Goal: Information Seeking & Learning: Understand process/instructions

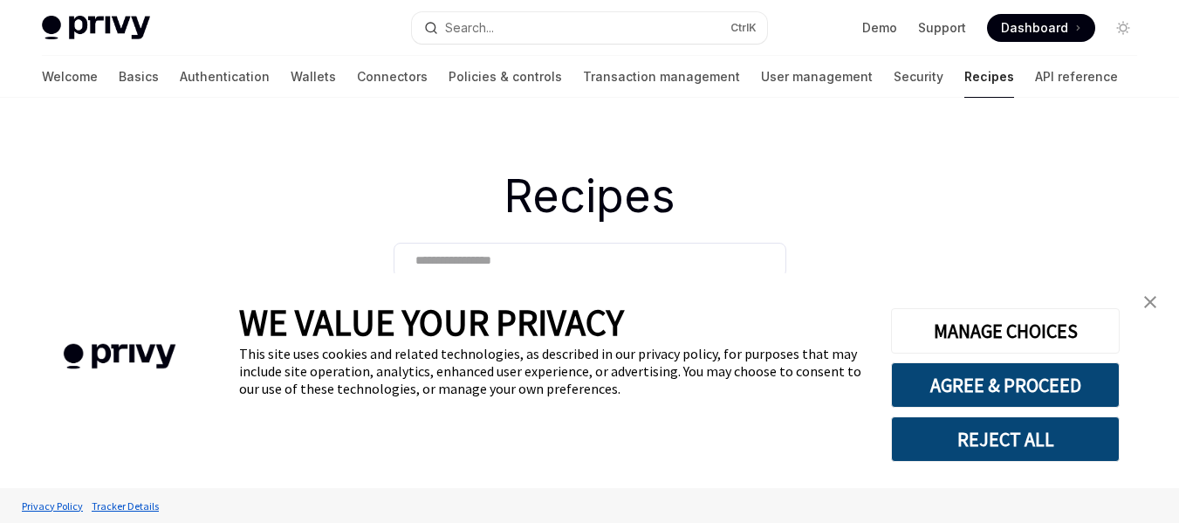
click at [1146, 305] on img "close banner" at bounding box center [1150, 302] width 12 height 12
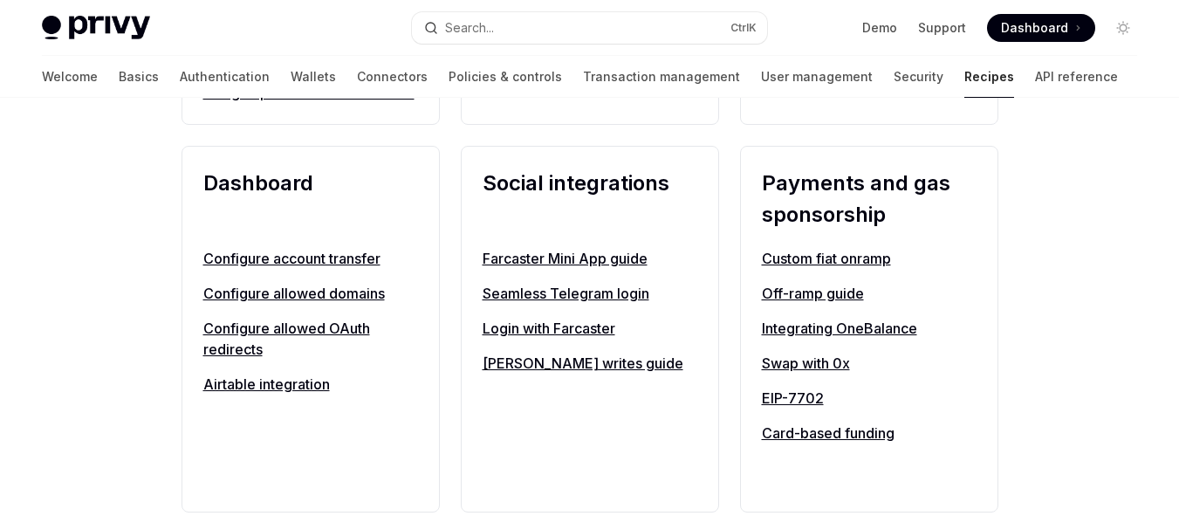
scroll to position [1112, 0]
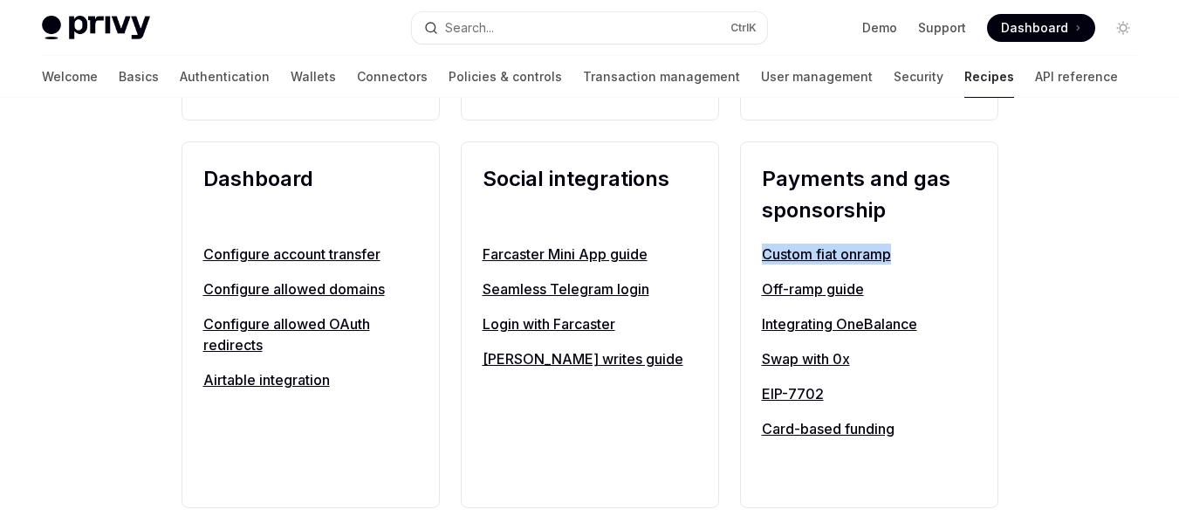
drag, startPoint x: 1159, startPoint y: 261, endPoint x: 1169, endPoint y: 229, distance: 33.7
click at [1162, 222] on div "**********" at bounding box center [589, 356] width 1179 height 2740
click at [1124, 257] on div "**********" at bounding box center [589, 356] width 1179 height 2740
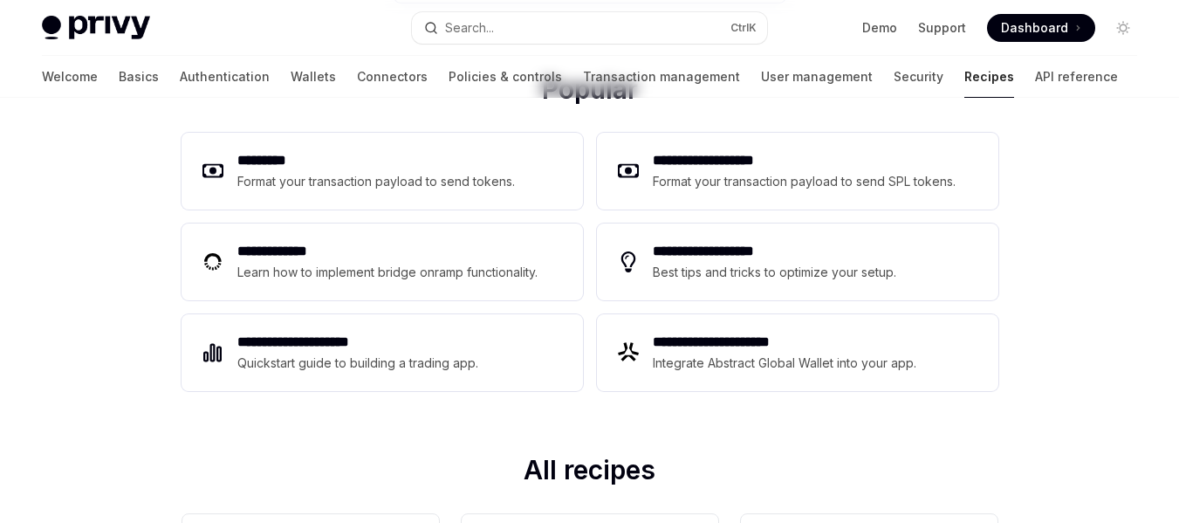
scroll to position [0, 0]
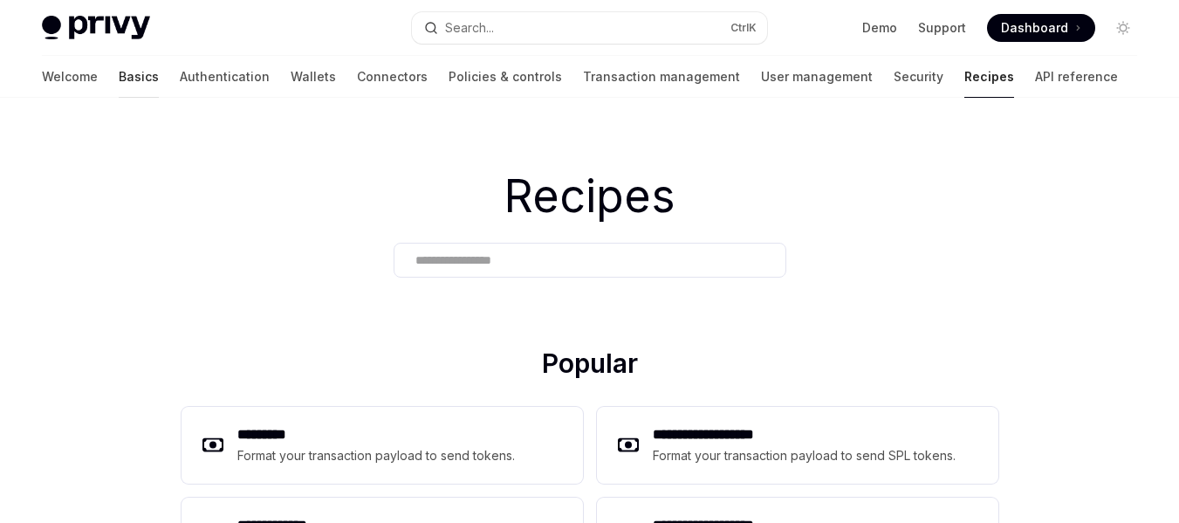
click at [119, 72] on link "Basics" at bounding box center [139, 77] width 40 height 42
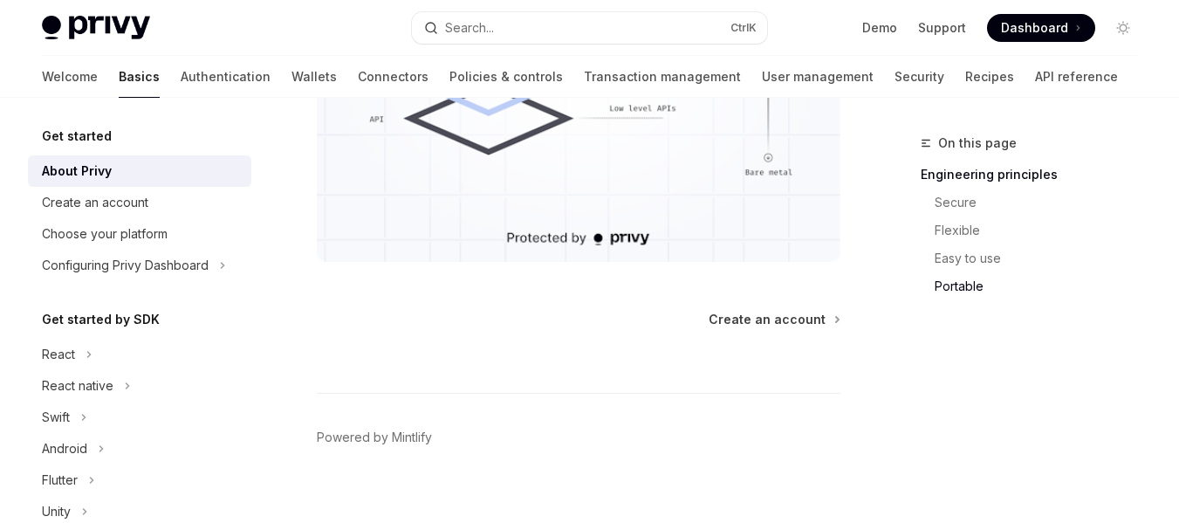
scroll to position [1837, 0]
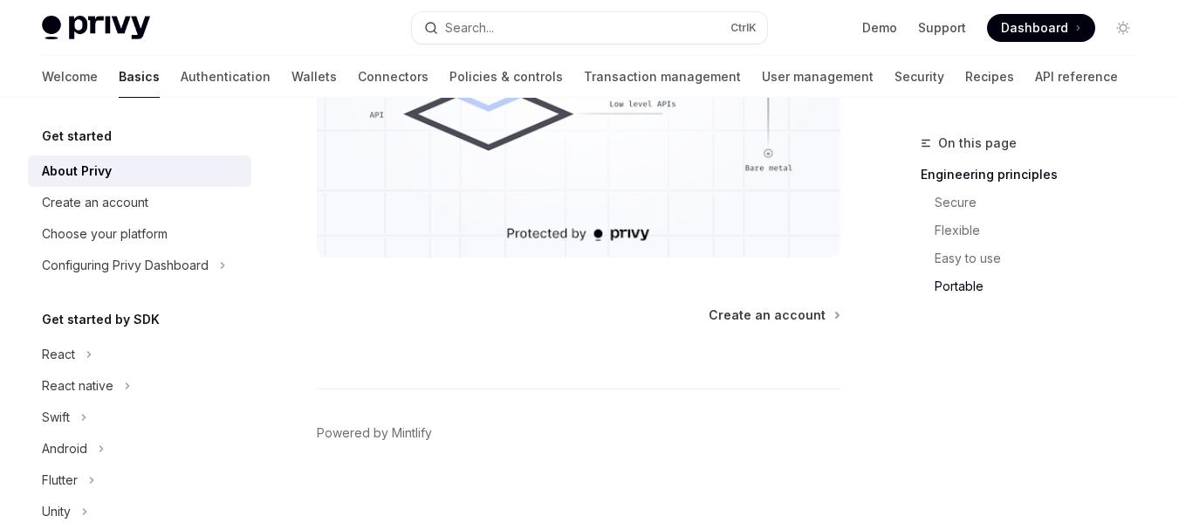
click at [759, 329] on div "Ctrl I" at bounding box center [579, 356] width 524 height 65
click at [759, 321] on span "Create an account" at bounding box center [767, 314] width 117 height 17
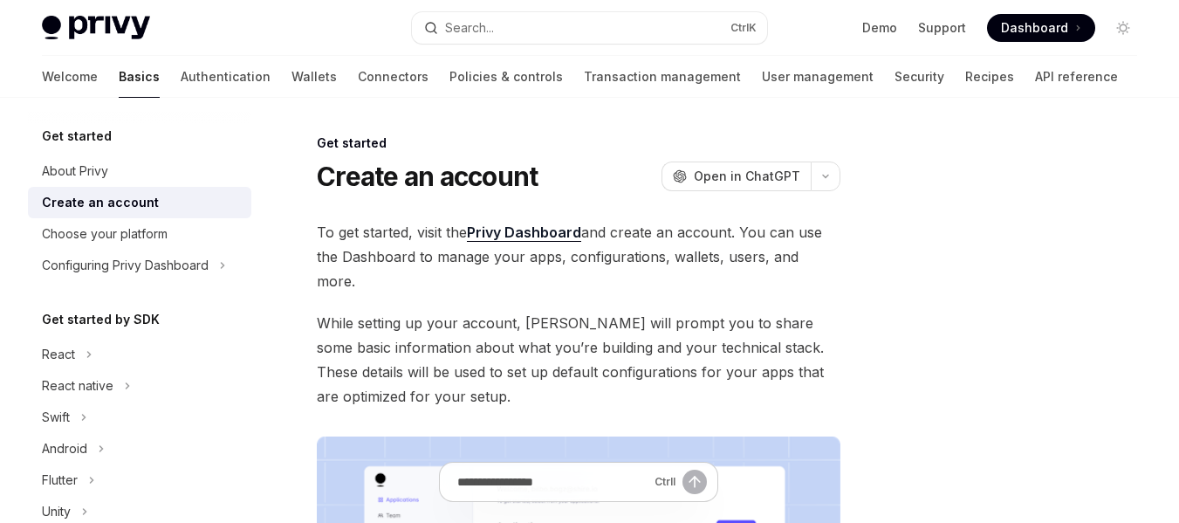
click at [1066, 33] on span "Dashboard" at bounding box center [1034, 27] width 67 height 17
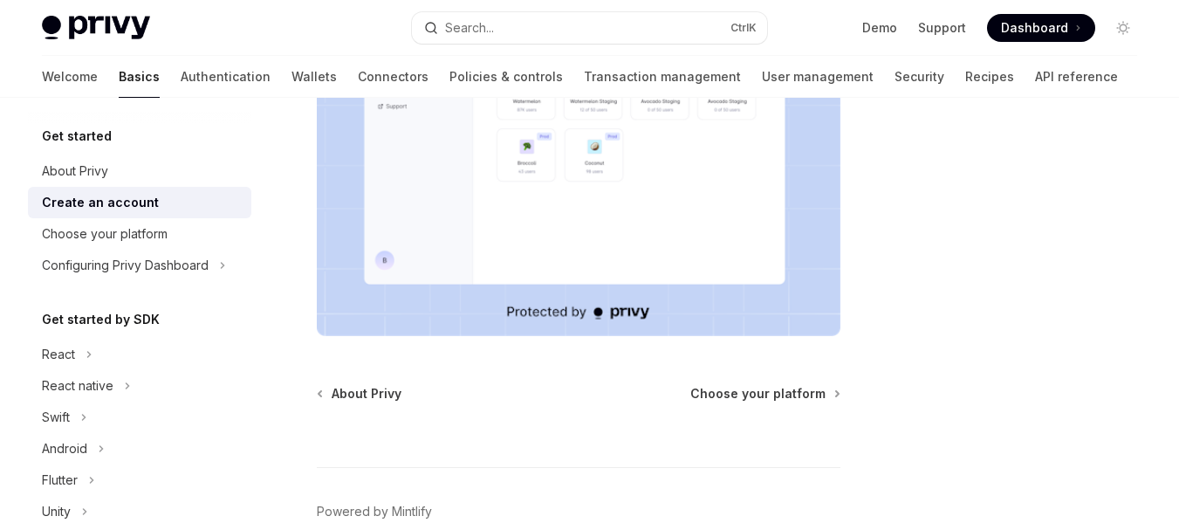
scroll to position [545, 0]
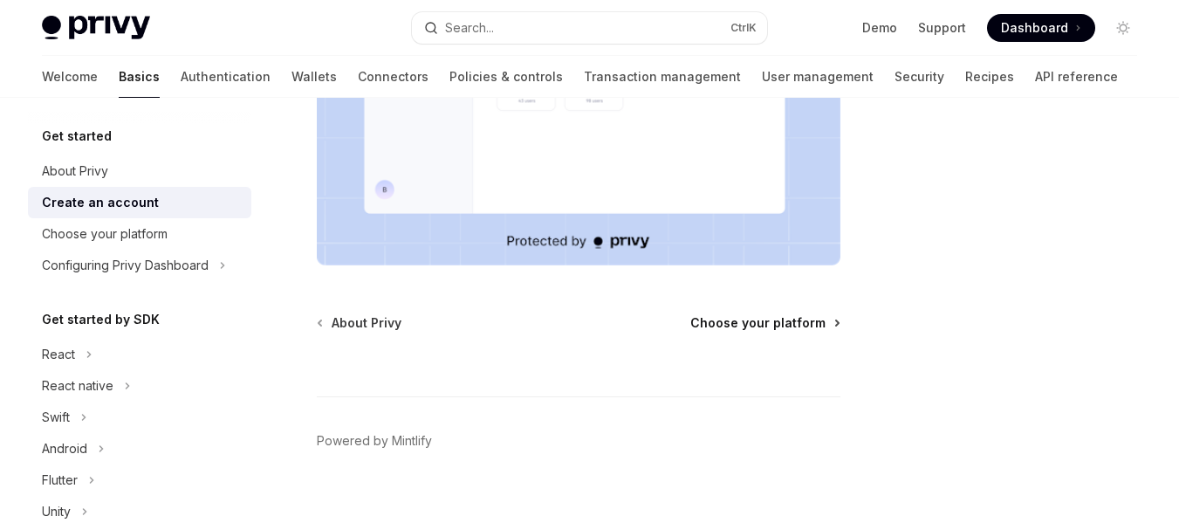
click at [778, 314] on span "Choose your platform" at bounding box center [757, 322] width 135 height 17
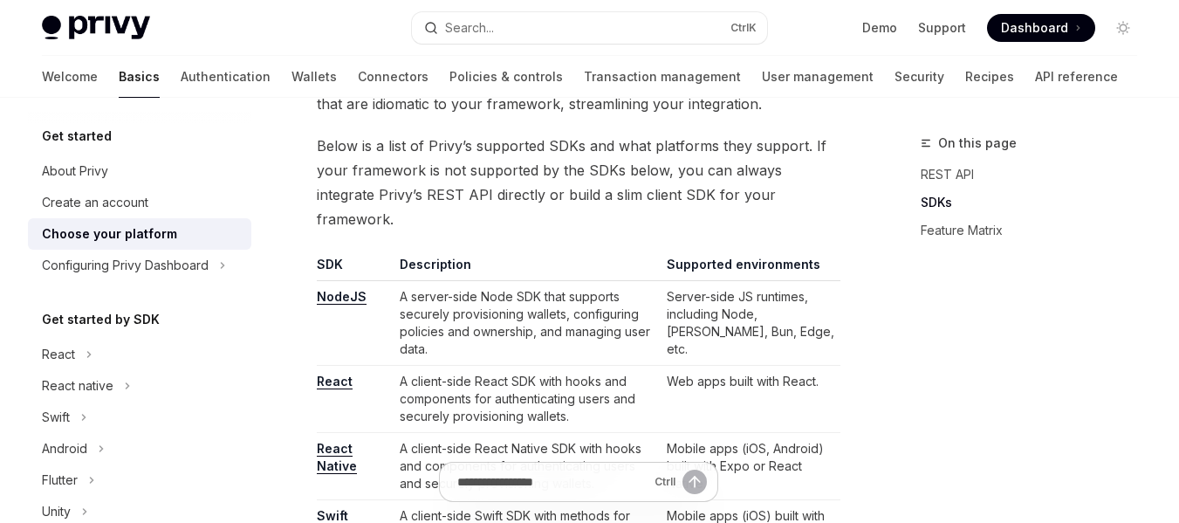
scroll to position [1005, 0]
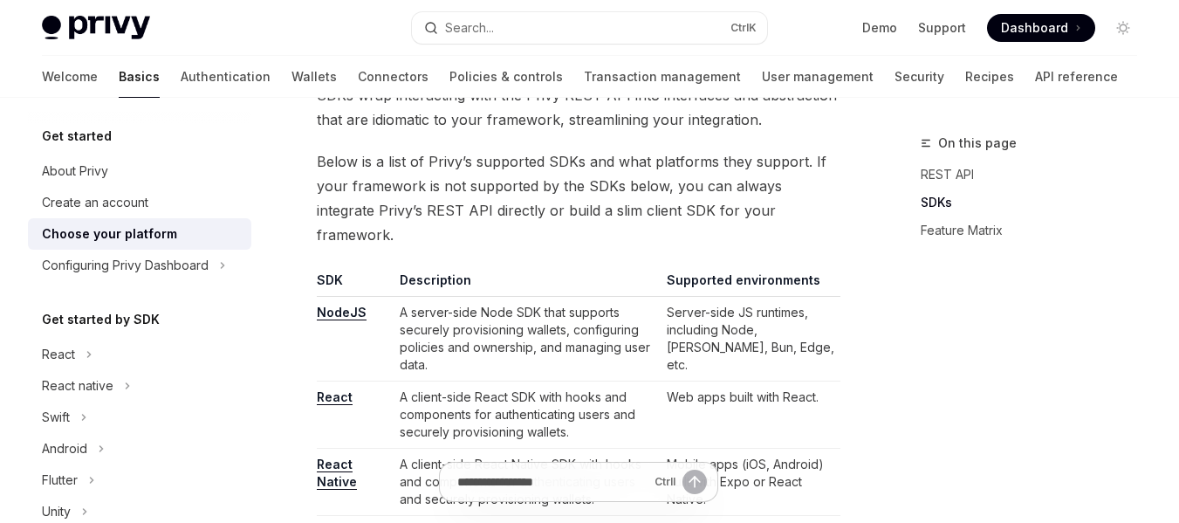
click at [338, 381] on td "React" at bounding box center [355, 414] width 76 height 67
click at [338, 389] on link "React" at bounding box center [335, 397] width 36 height 16
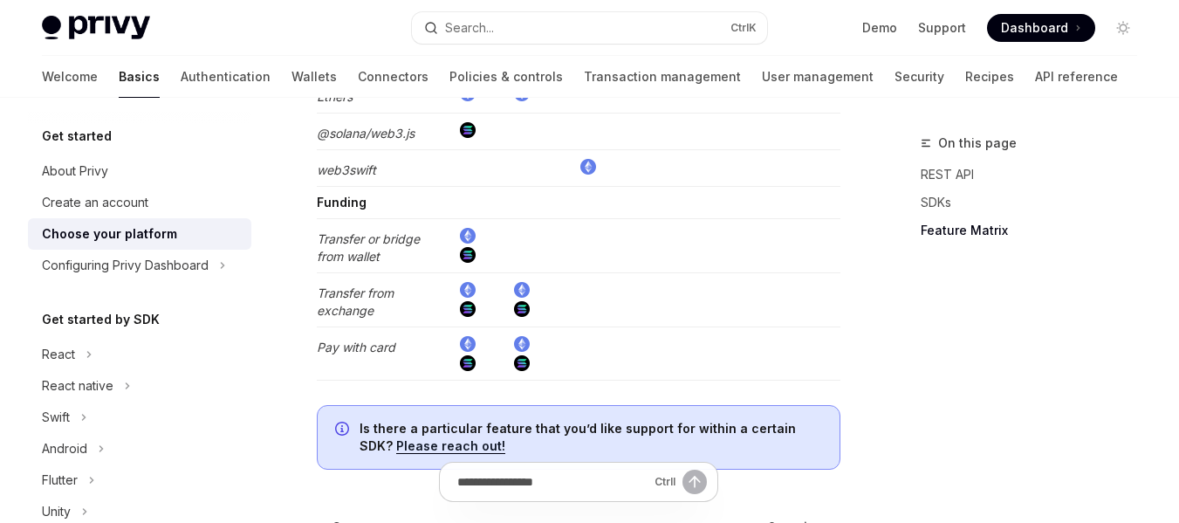
scroll to position [3731, 0]
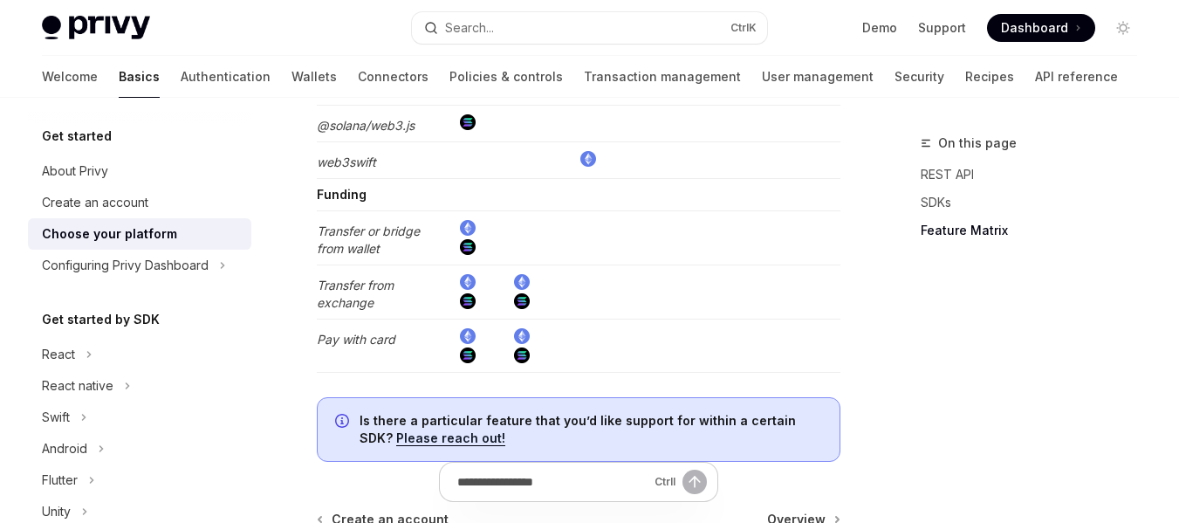
drag, startPoint x: 1178, startPoint y: 442, endPoint x: 1180, endPoint y: 459, distance: 17.5
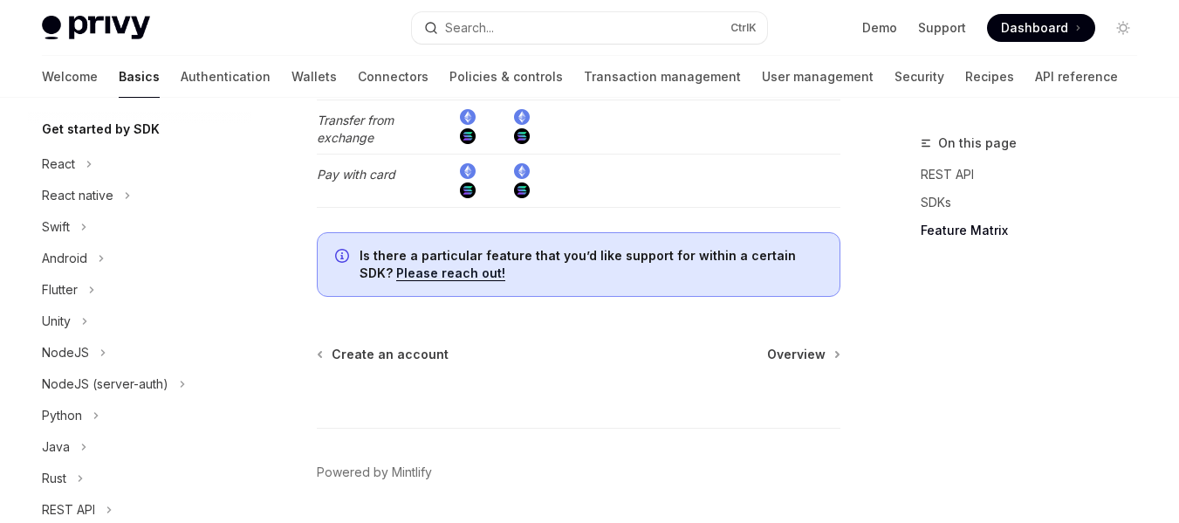
scroll to position [174, 0]
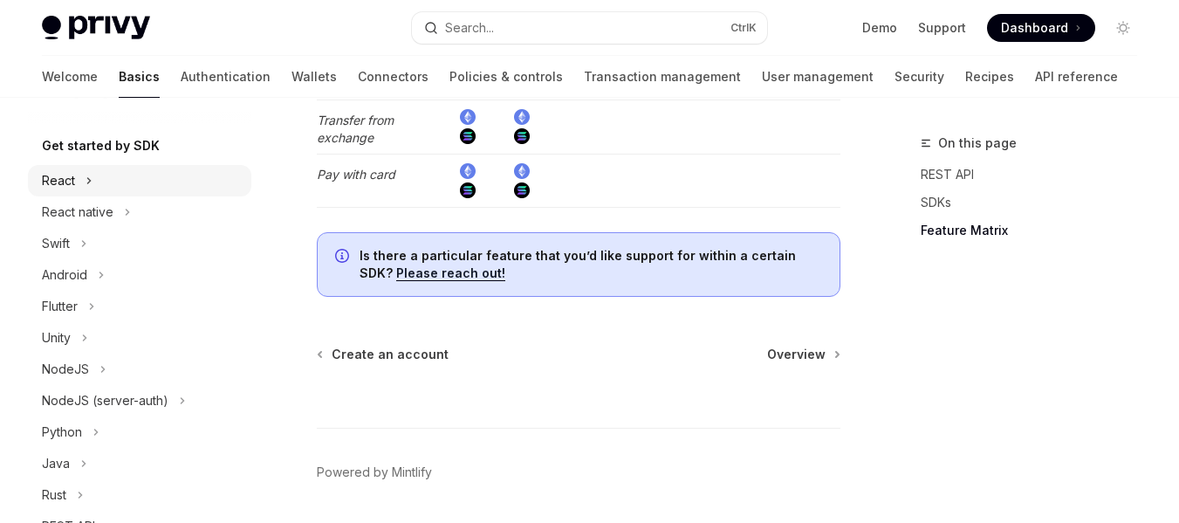
click at [87, 180] on icon "Toggle React section" at bounding box center [89, 180] width 7 height 21
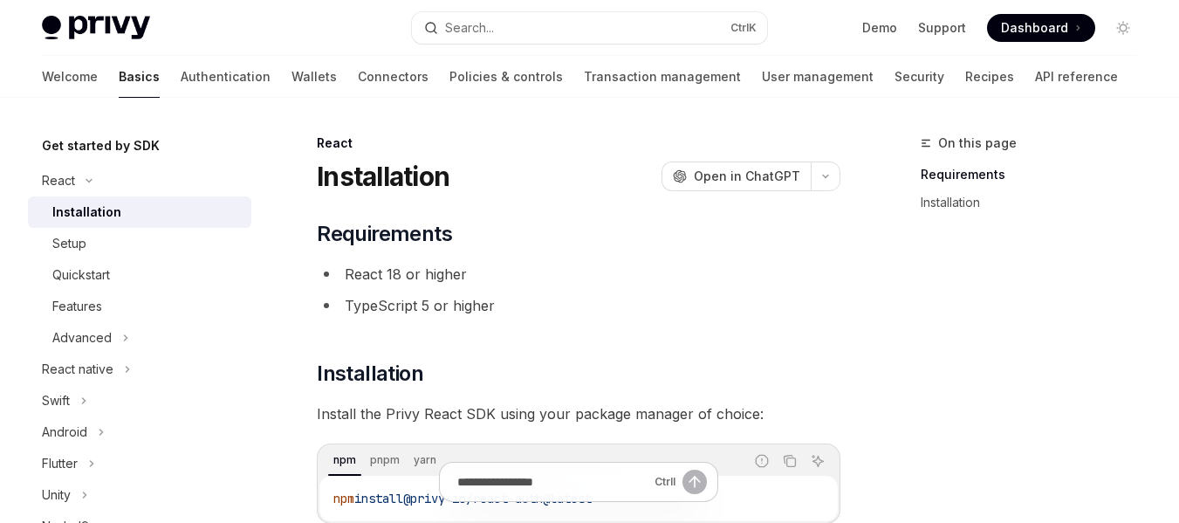
click at [94, 209] on div "Installation" at bounding box center [86, 212] width 69 height 21
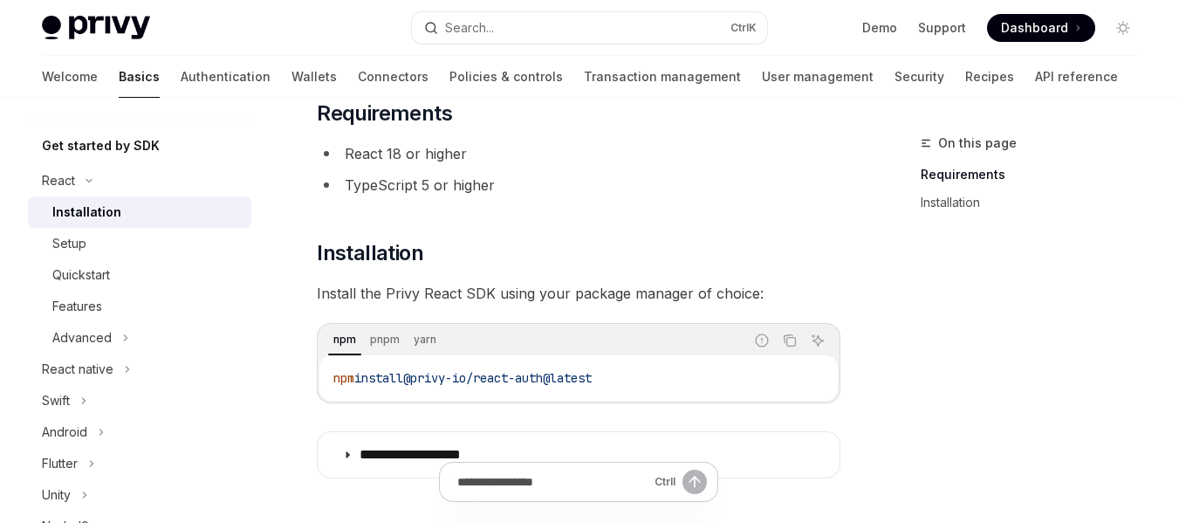
scroll to position [152, 0]
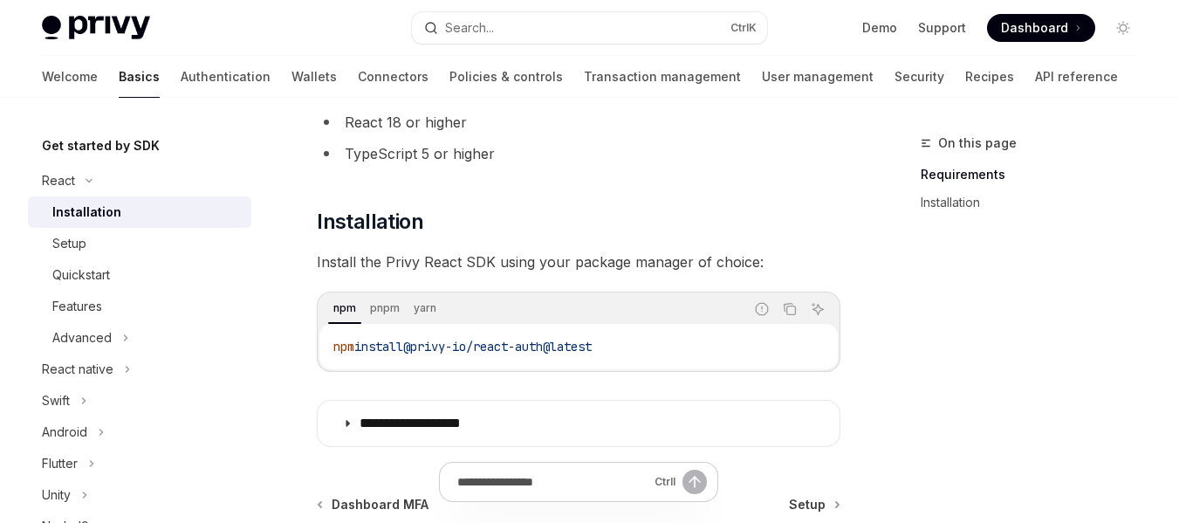
drag, startPoint x: 622, startPoint y: 344, endPoint x: 421, endPoint y: 347, distance: 201.6
click at [421, 347] on code "npm install @privy-io/react-auth@latest" at bounding box center [578, 346] width 490 height 21
copy span "@privy-io/react-auth@latest"
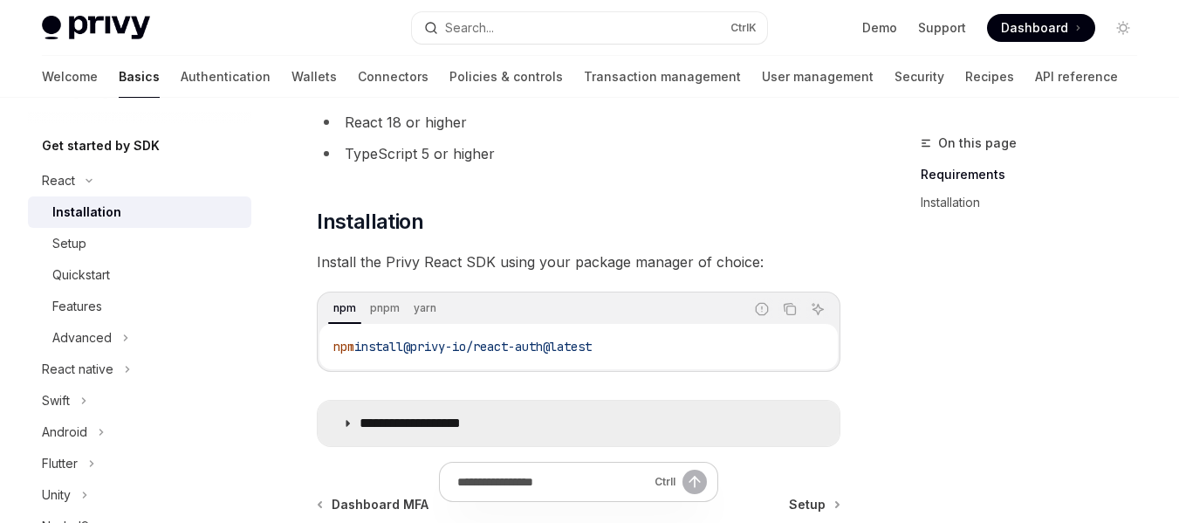
click at [688, 410] on summary "**********" at bounding box center [579, 423] width 522 height 45
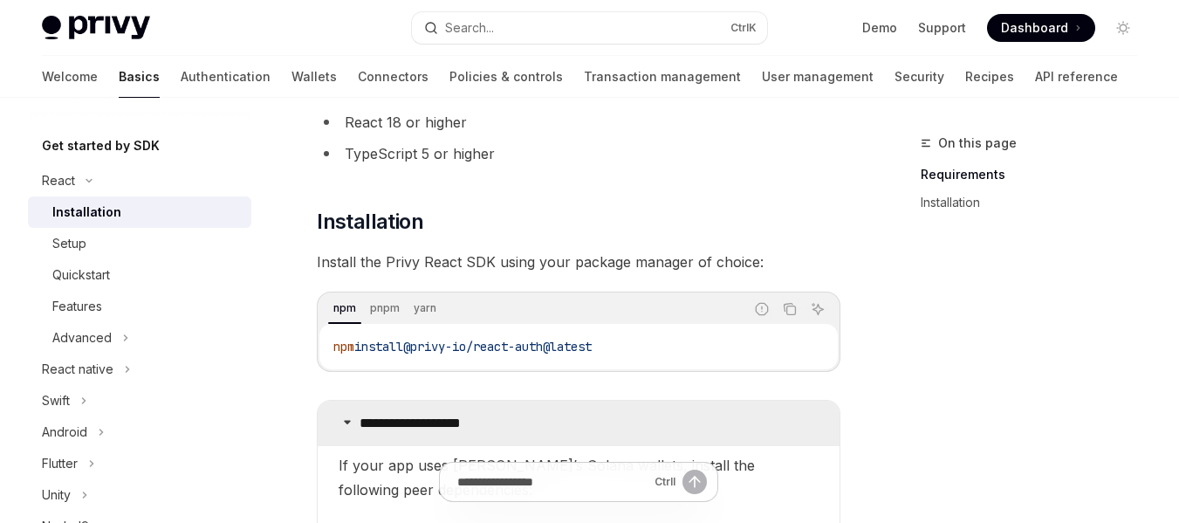
click at [475, 417] on p "**********" at bounding box center [432, 423] width 145 height 17
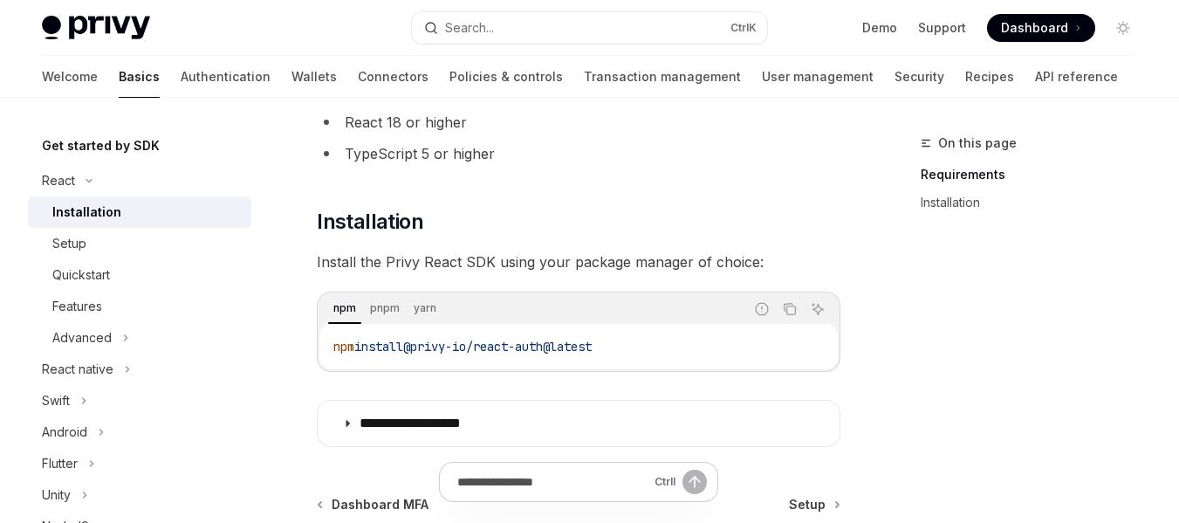
drag, startPoint x: 629, startPoint y: 351, endPoint x: 422, endPoint y: 351, distance: 206.8
click at [422, 351] on code "npm install @privy-io/react-auth@latest" at bounding box center [578, 346] width 490 height 21
copy span "@privy-io/react-auth@latest"
click at [625, 389] on div "**********" at bounding box center [579, 257] width 524 height 379
click at [859, 370] on div "**********" at bounding box center [589, 337] width 1123 height 783
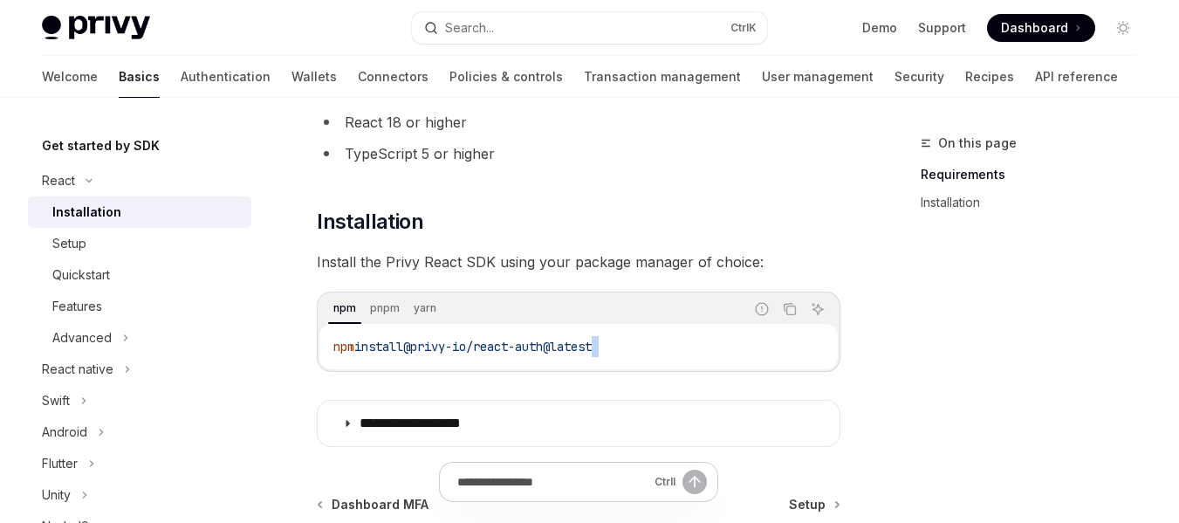
click at [859, 370] on div "**********" at bounding box center [589, 337] width 1123 height 783
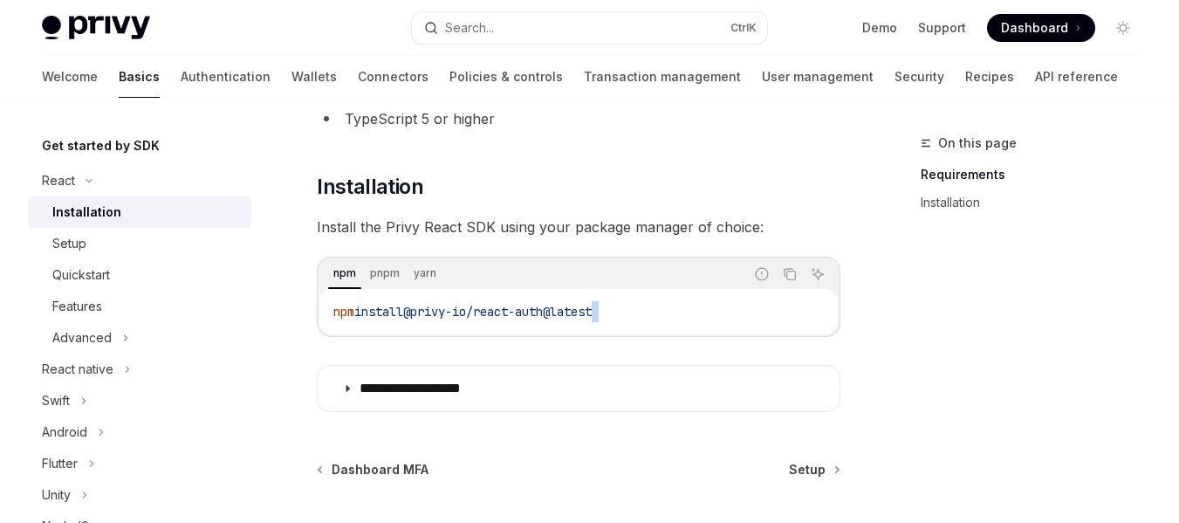
scroll to position [222, 0]
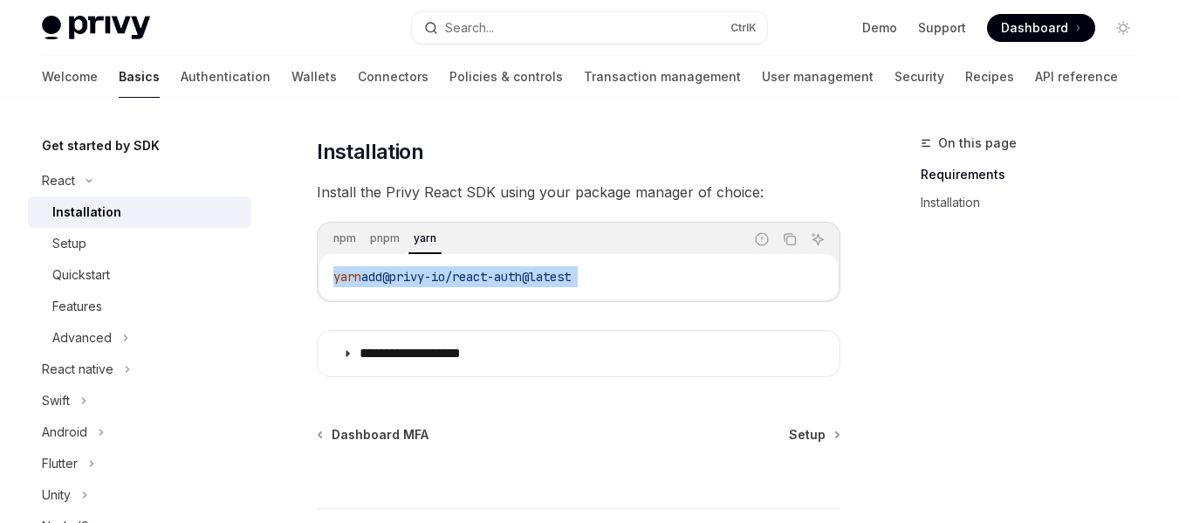
click at [643, 270] on code "yarn add @privy-io/react-auth@latest" at bounding box center [578, 276] width 490 height 21
click at [926, 282] on div "On this page Requirements Installation" at bounding box center [1018, 328] width 265 height 390
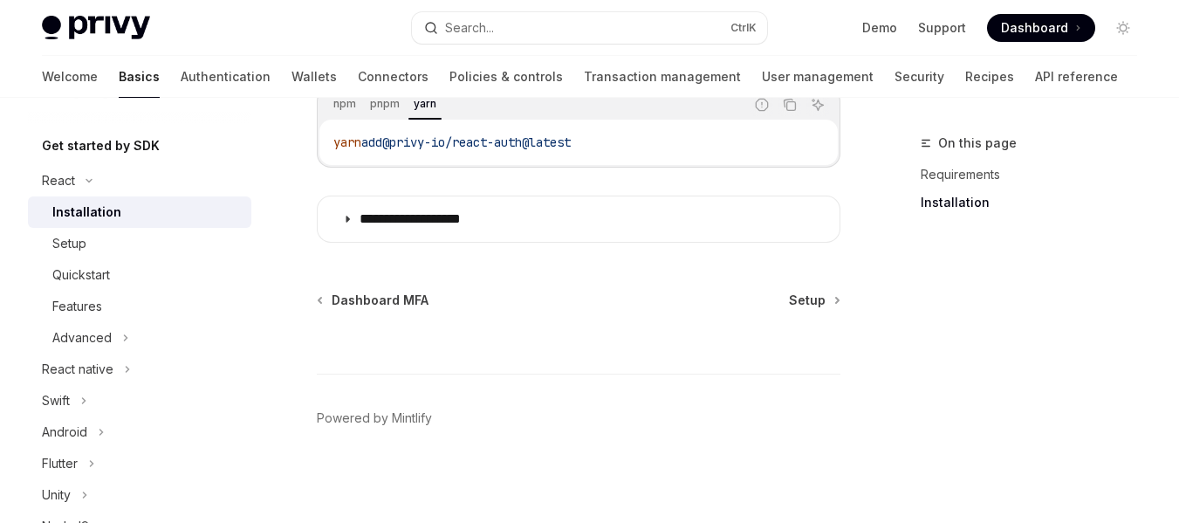
scroll to position [358, 0]
click at [796, 303] on span "Setup" at bounding box center [807, 298] width 37 height 17
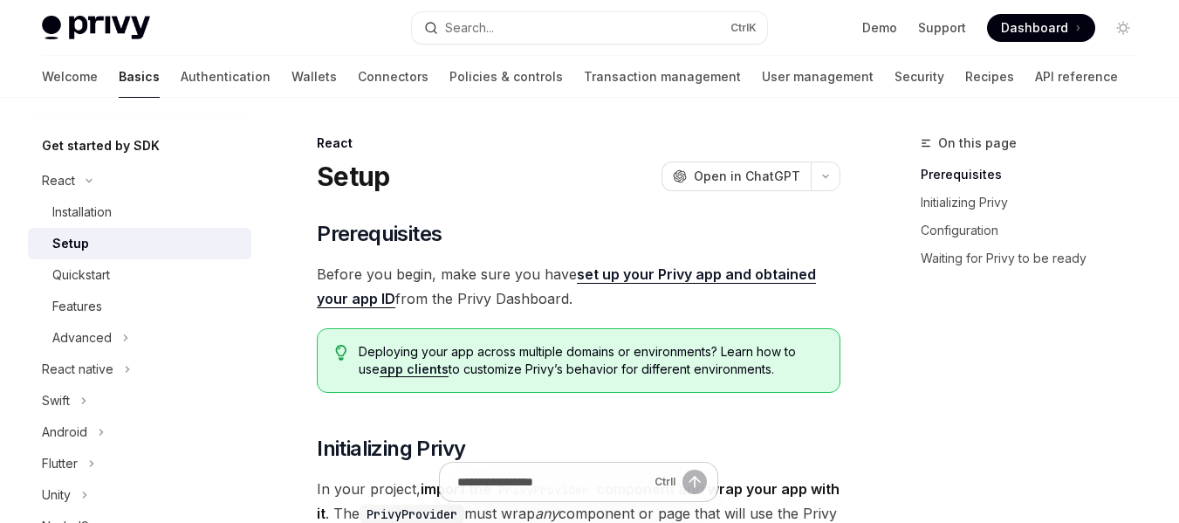
click at [689, 281] on link "set up your Privy app and obtained your app ID" at bounding box center [566, 286] width 499 height 43
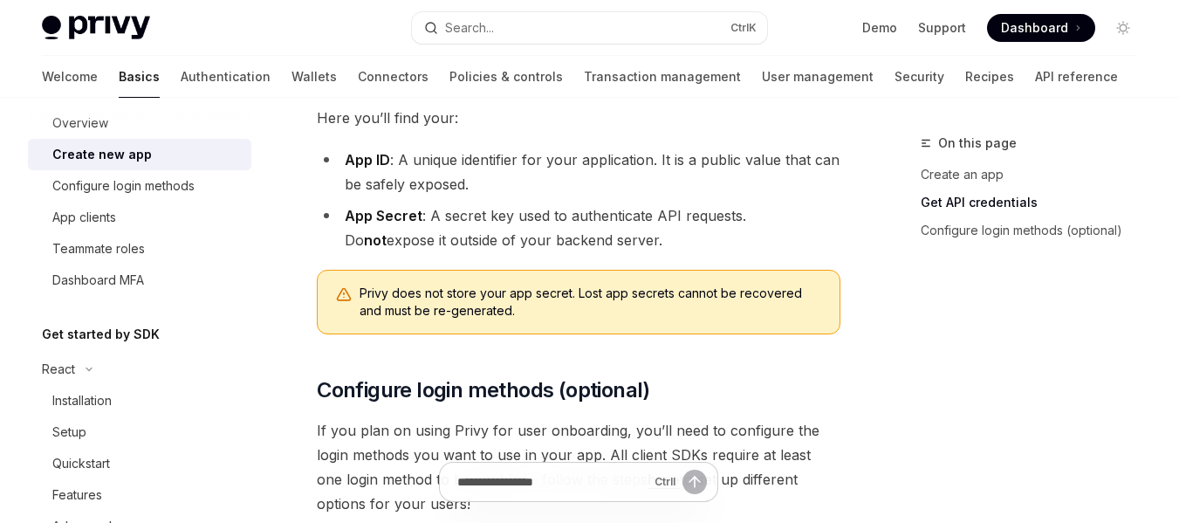
scroll to position [436, 0]
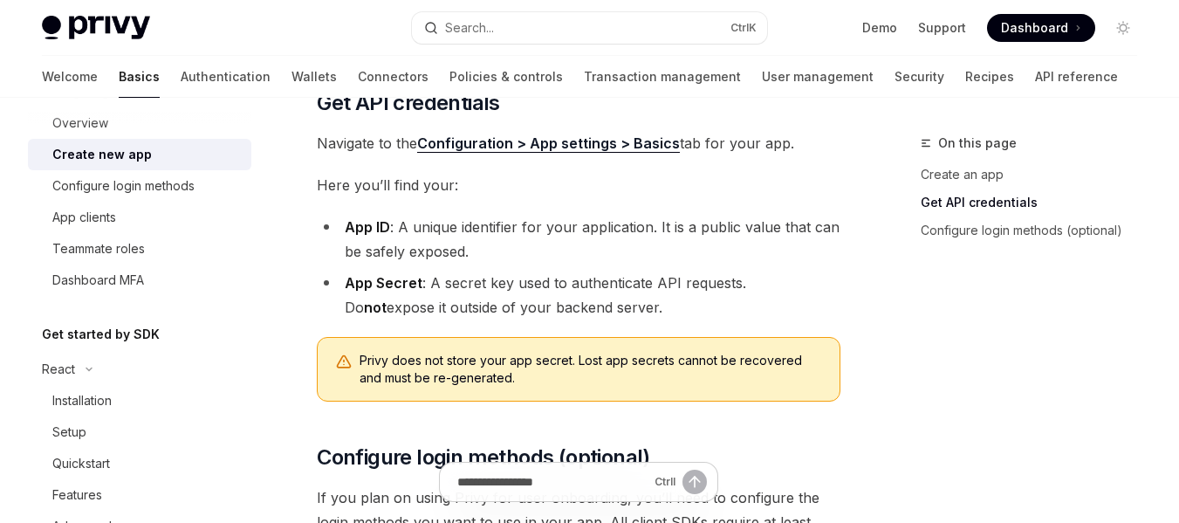
click at [1025, 33] on span "Dashboard" at bounding box center [1034, 27] width 67 height 17
click at [874, 381] on div "On this page Create an app Get API credentials Configure login methods (optiona…" at bounding box center [589, 263] width 1123 height 1204
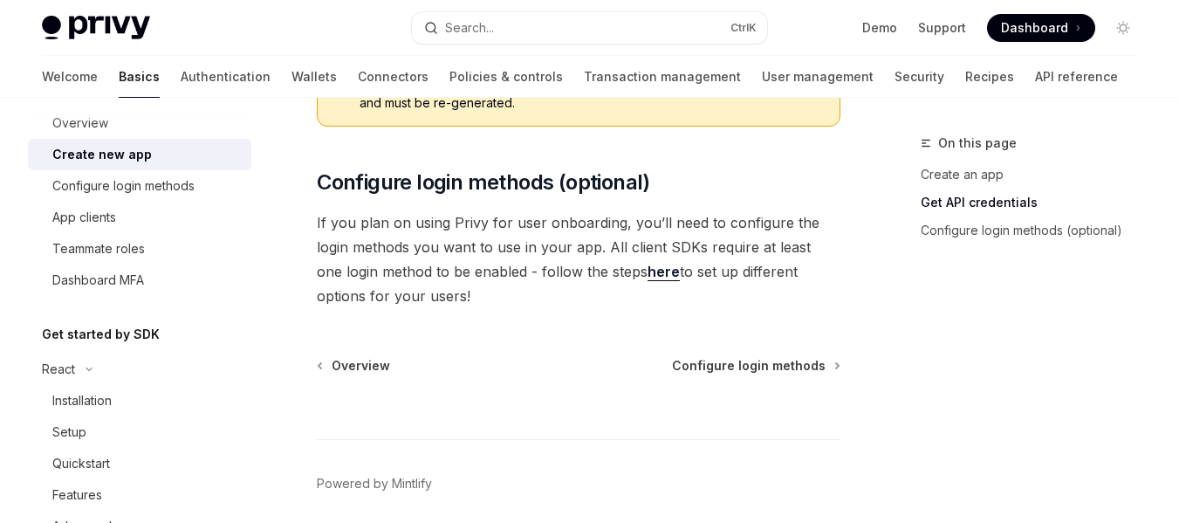
scroll to position [716, 0]
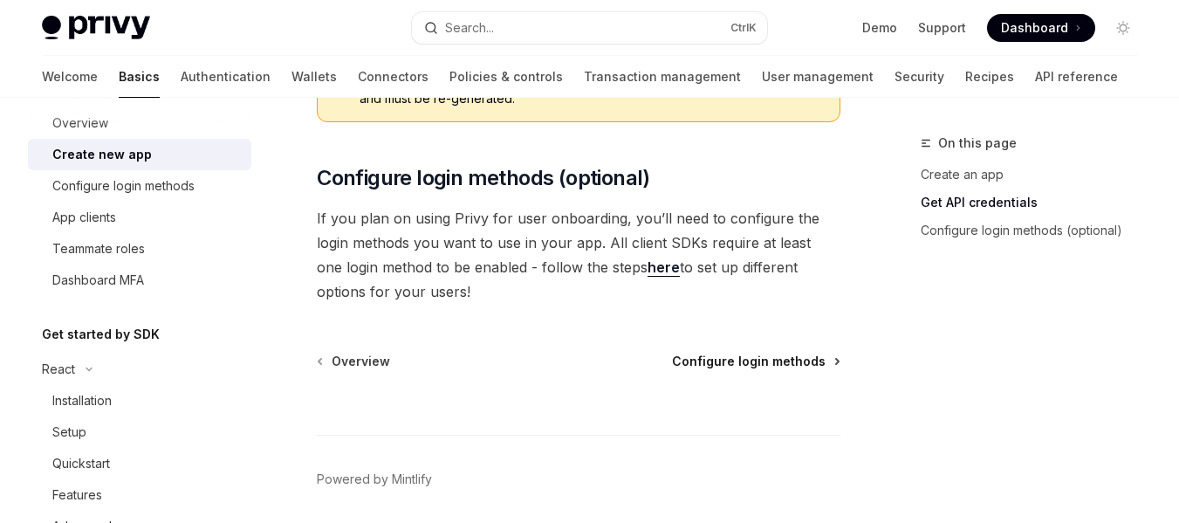
click at [804, 364] on span "Configure login methods" at bounding box center [749, 361] width 154 height 17
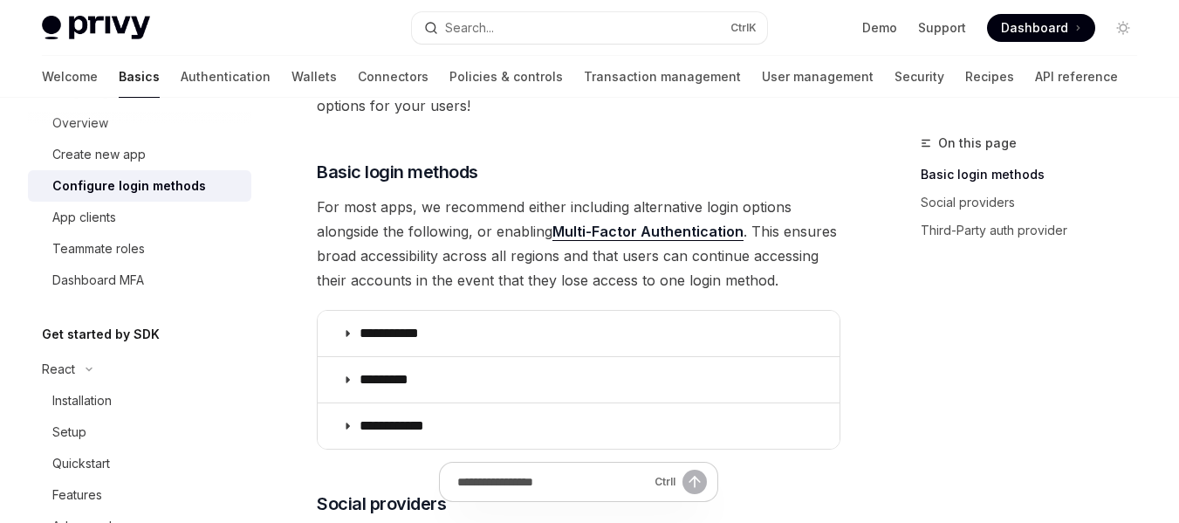
scroll to position [179, 0]
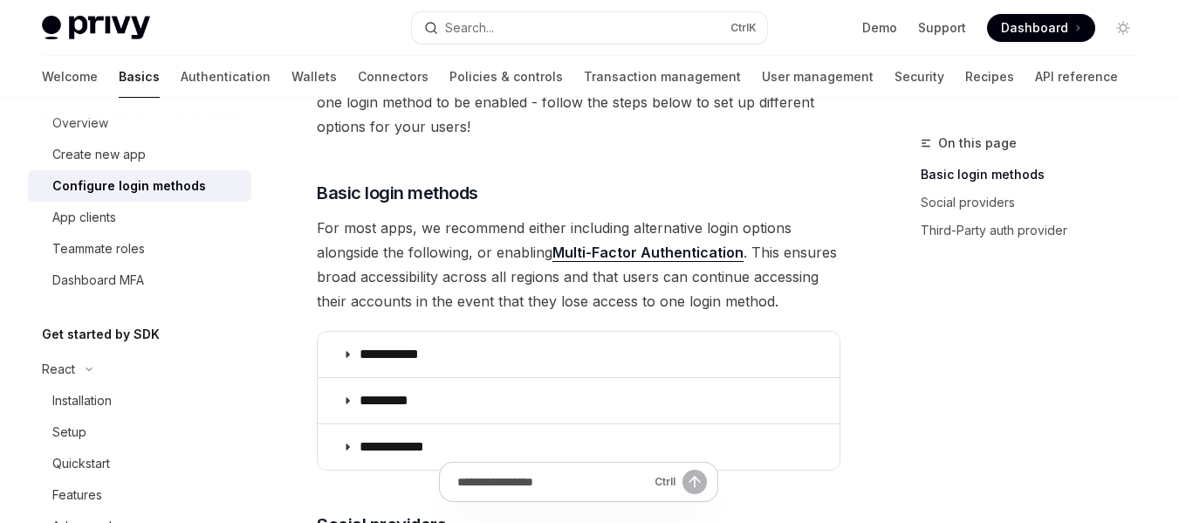
click at [650, 257] on link "Multi-Factor Authentication" at bounding box center [647, 252] width 191 height 18
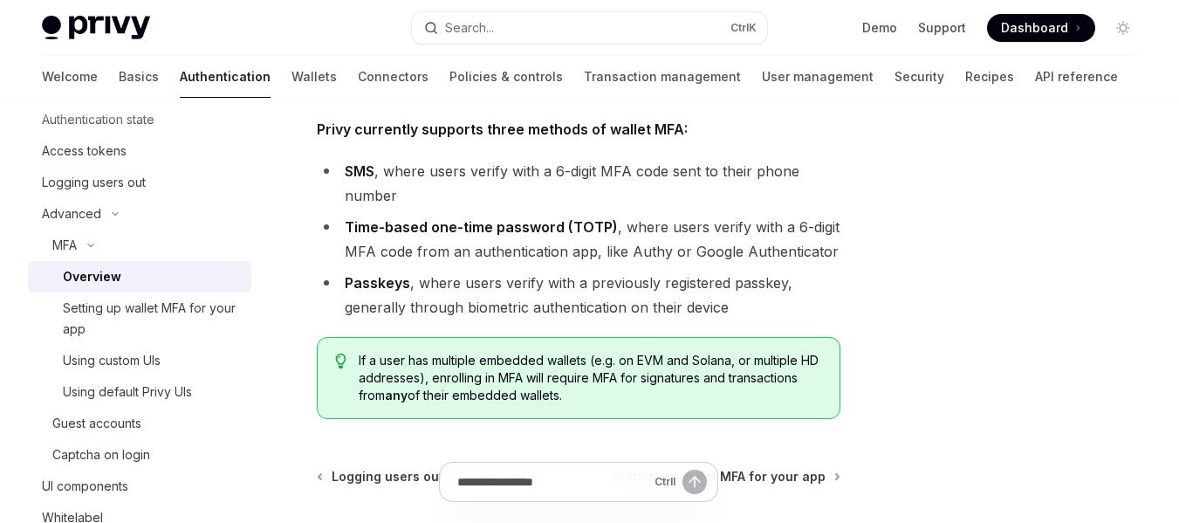
scroll to position [747, 0]
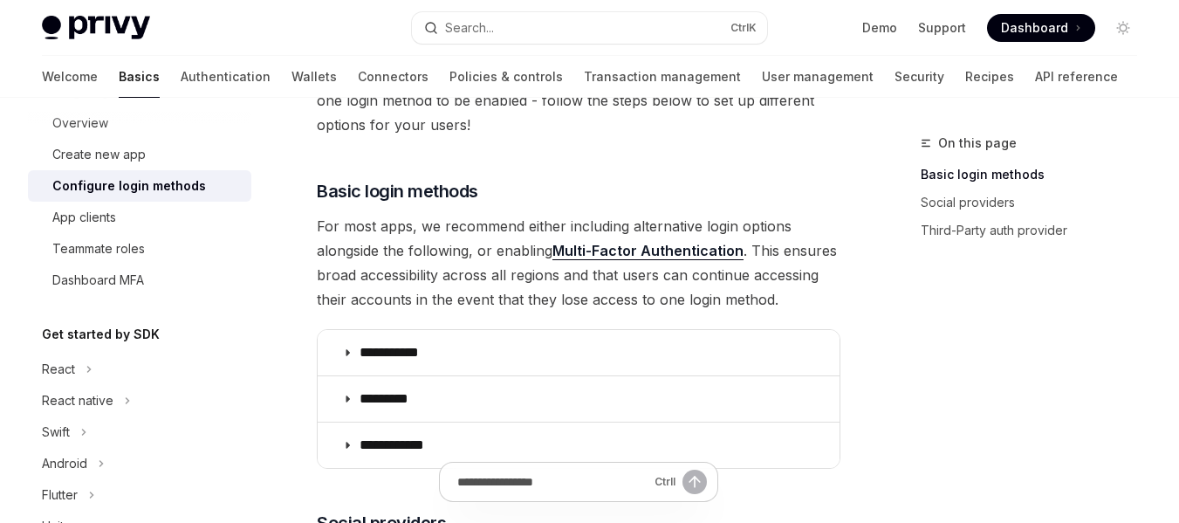
scroll to position [179, 0]
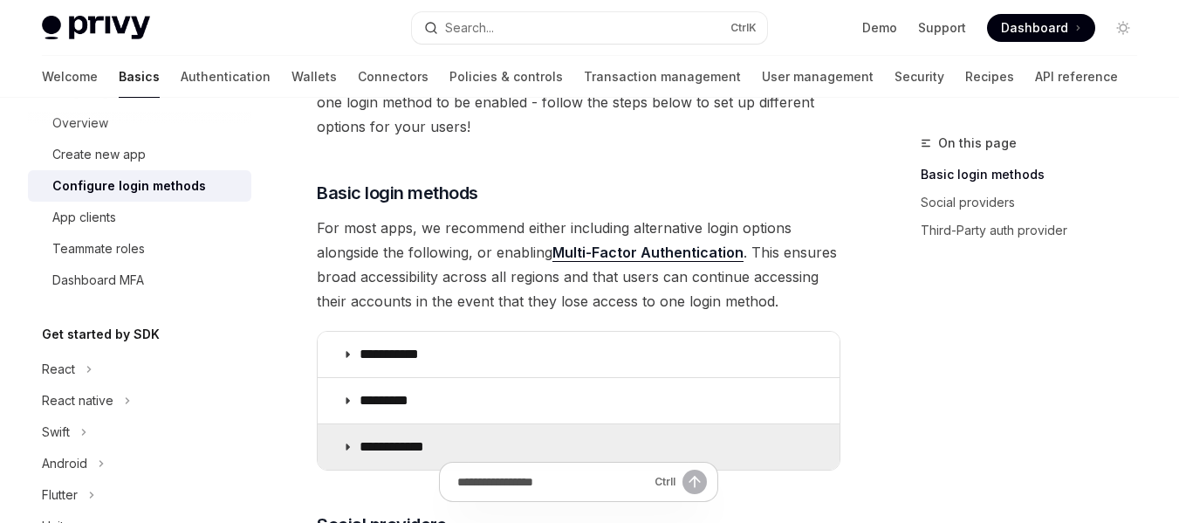
click at [401, 448] on p "**********" at bounding box center [399, 446] width 78 height 17
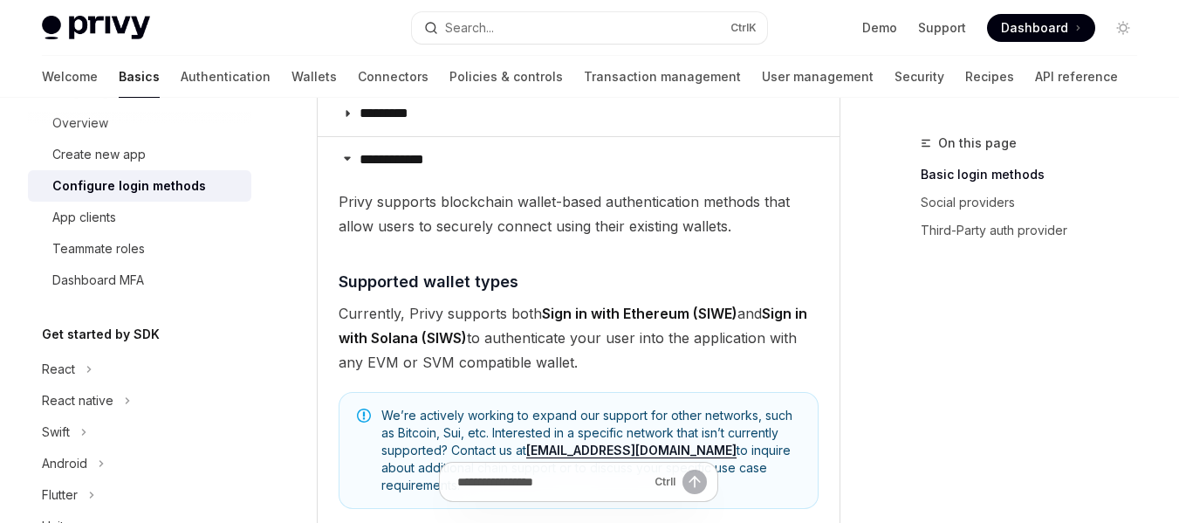
scroll to position [462, 0]
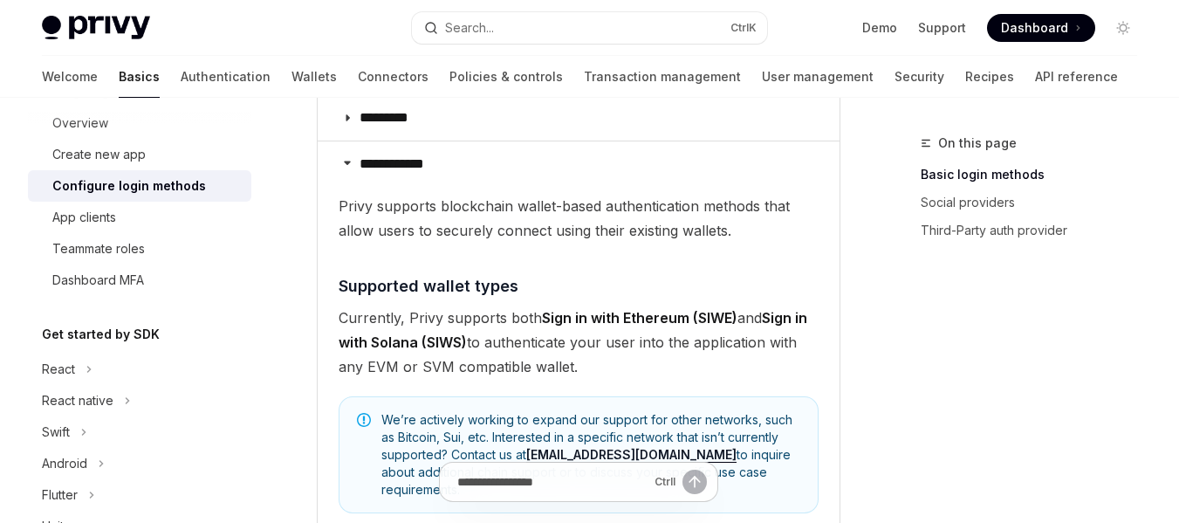
click at [833, 357] on details "**********" at bounding box center [579, 435] width 522 height 589
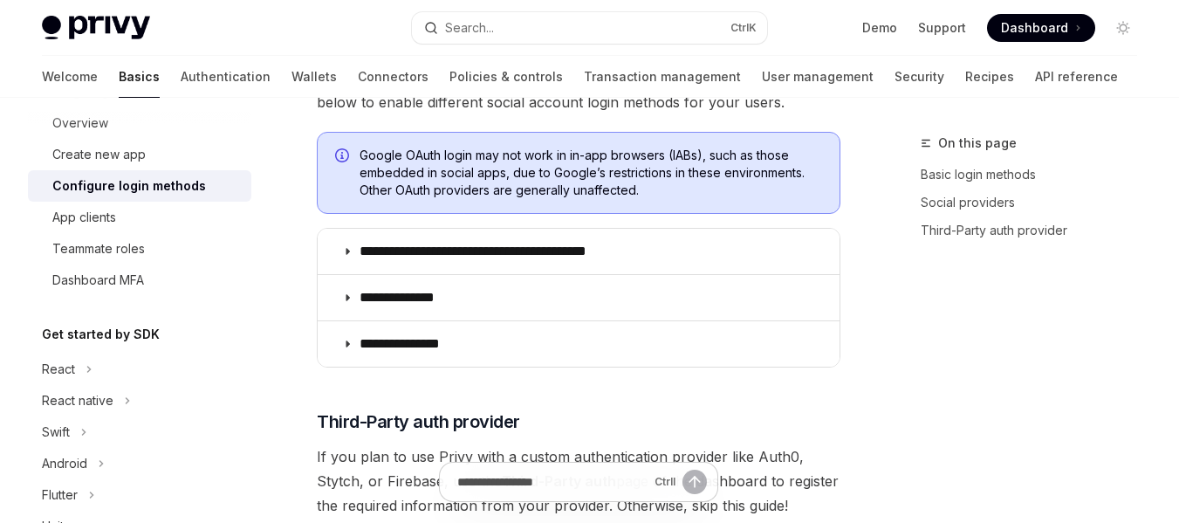
scroll to position [1230, 0]
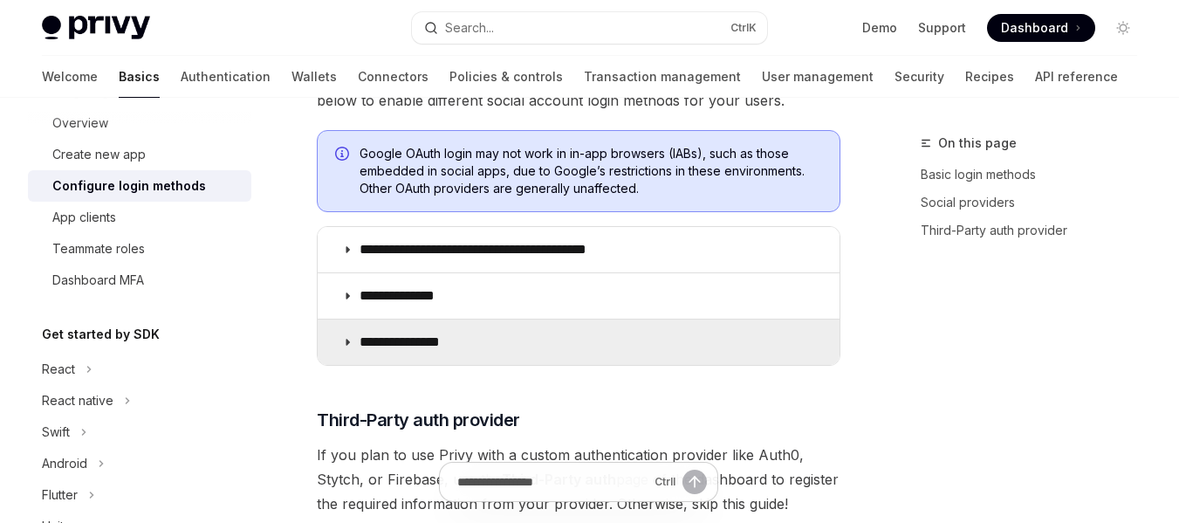
click at [349, 337] on icon at bounding box center [347, 342] width 10 height 10
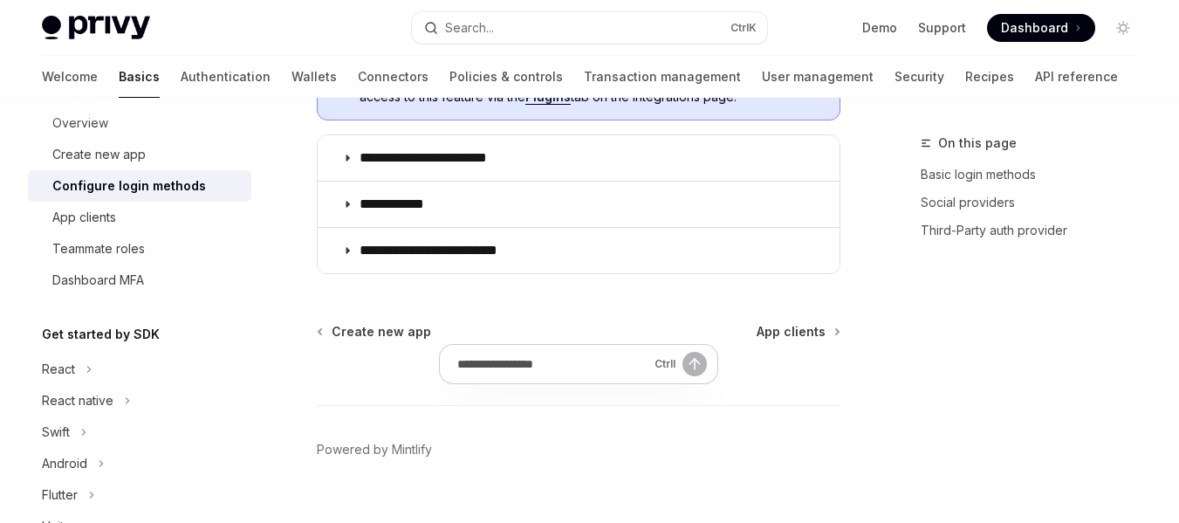
scroll to position [2183, 0]
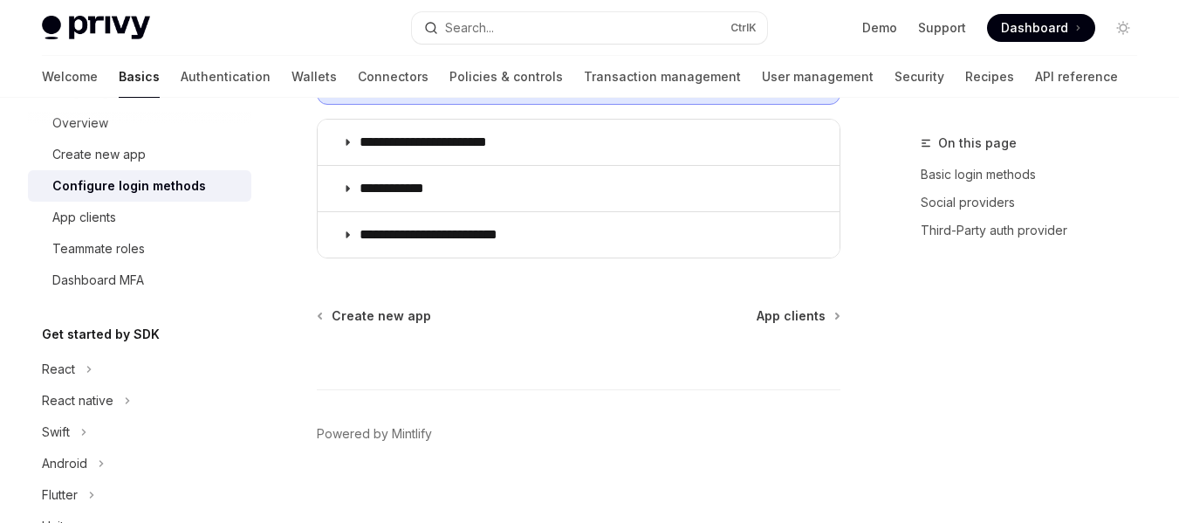
click at [797, 325] on div "Ctrl I" at bounding box center [579, 357] width 524 height 65
click at [798, 307] on span "App clients" at bounding box center [791, 315] width 69 height 17
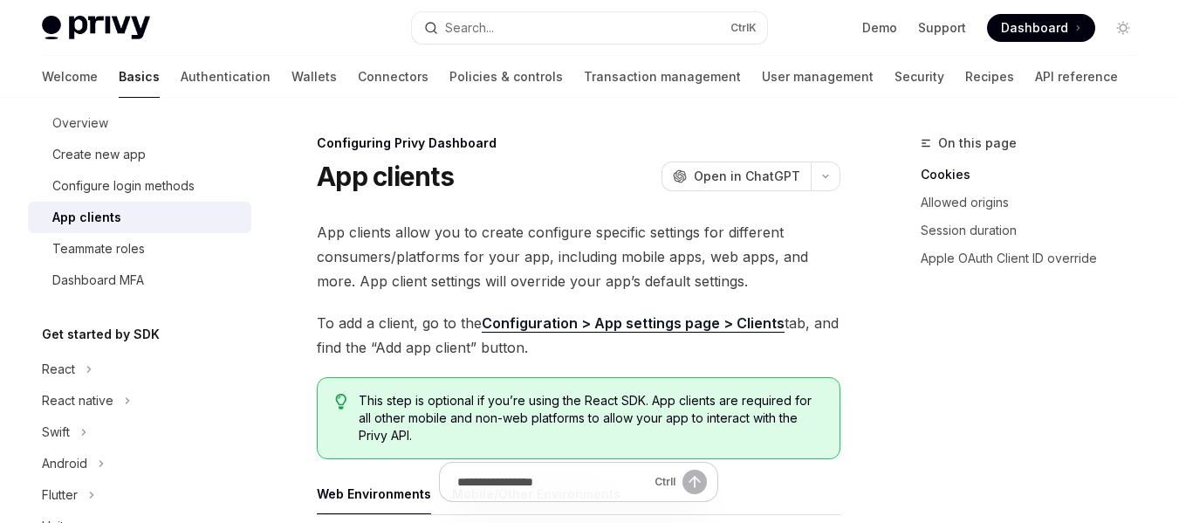
click at [936, 342] on div "On this page Cookies Allowed origins Session duration Apple OAuth Client ID ove…" at bounding box center [1018, 328] width 265 height 390
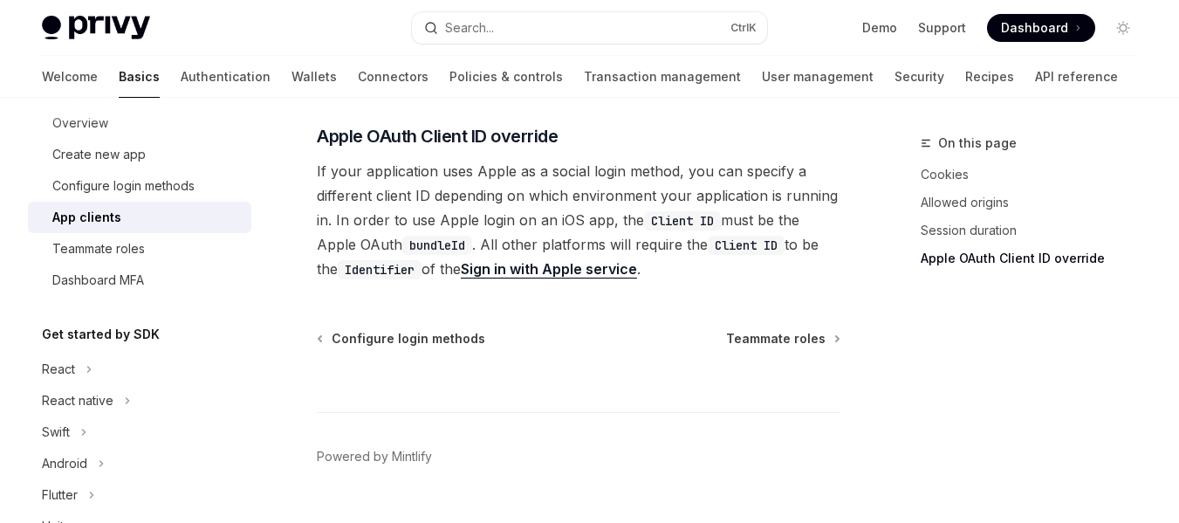
scroll to position [986, 0]
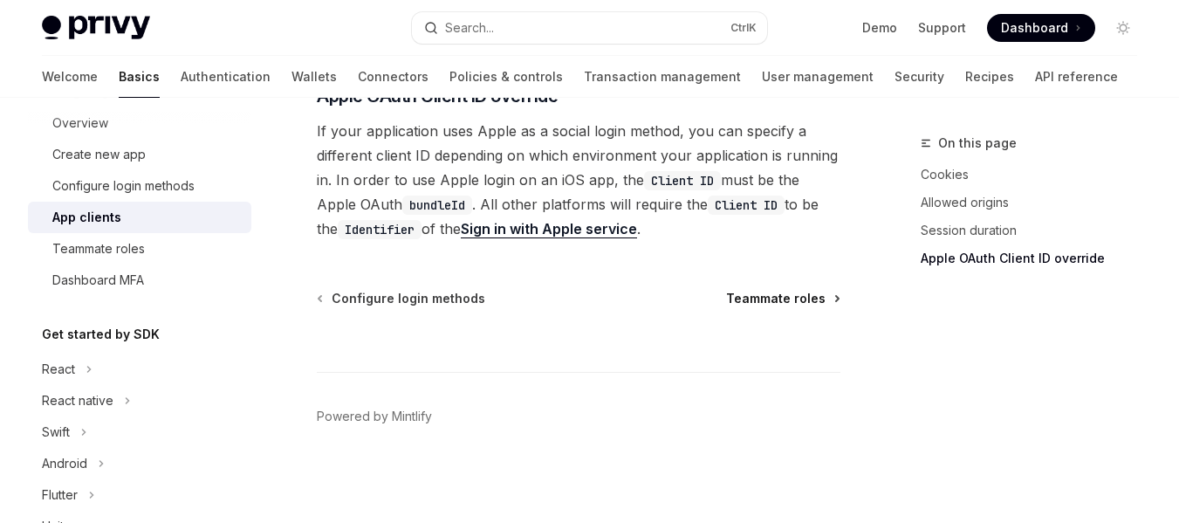
click at [827, 305] on link "Teammate roles" at bounding box center [782, 298] width 113 height 17
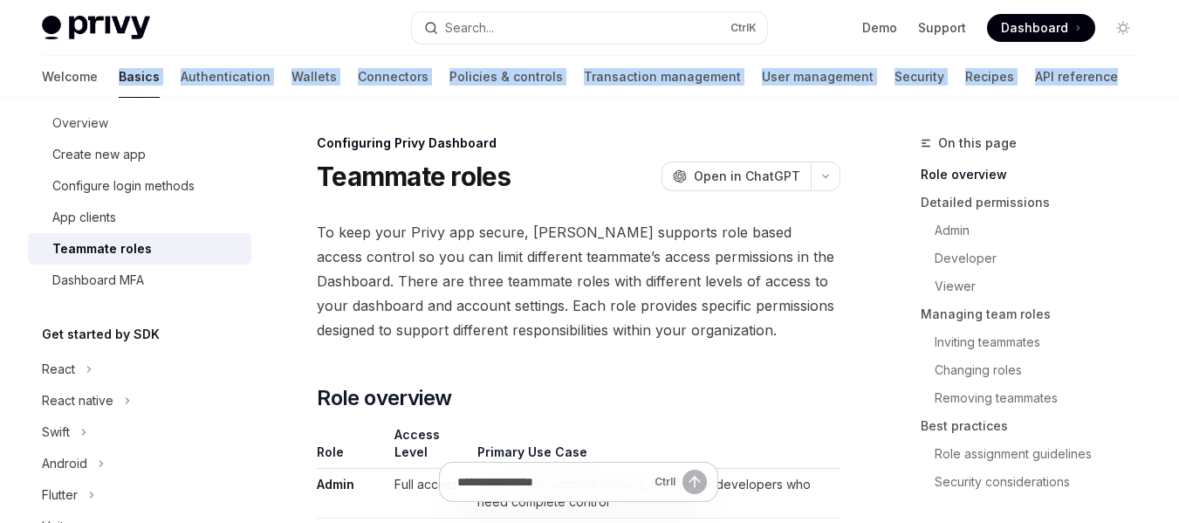
drag, startPoint x: 1175, startPoint y: 55, endPoint x: 1175, endPoint y: 91, distance: 35.8
click at [1175, 91] on div "Privy Docs home page Search... Ctrl K Demo Support Dashboard Dashboard Search..…" at bounding box center [589, 49] width 1179 height 98
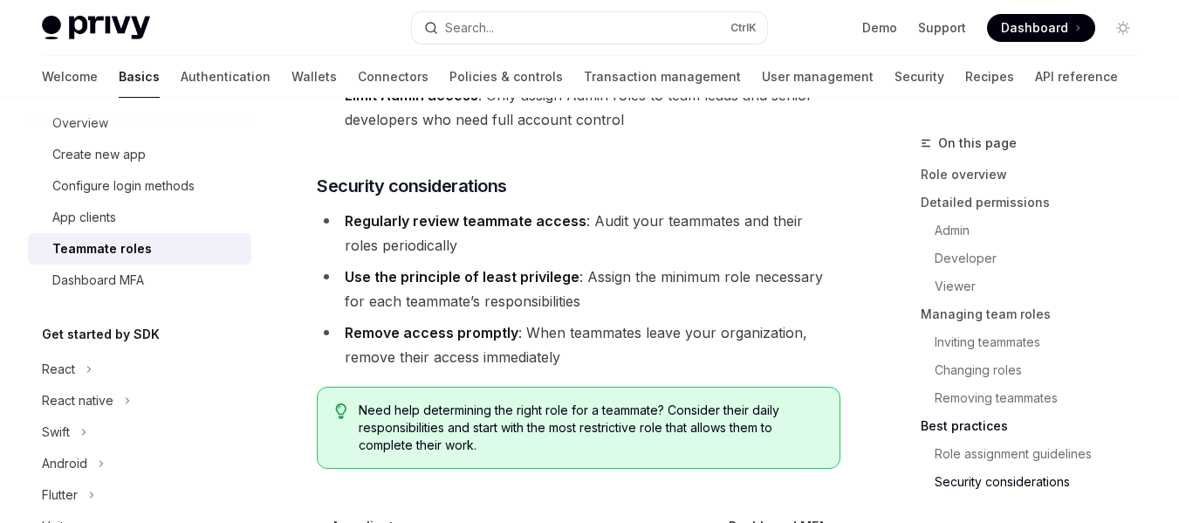
scroll to position [3480, 0]
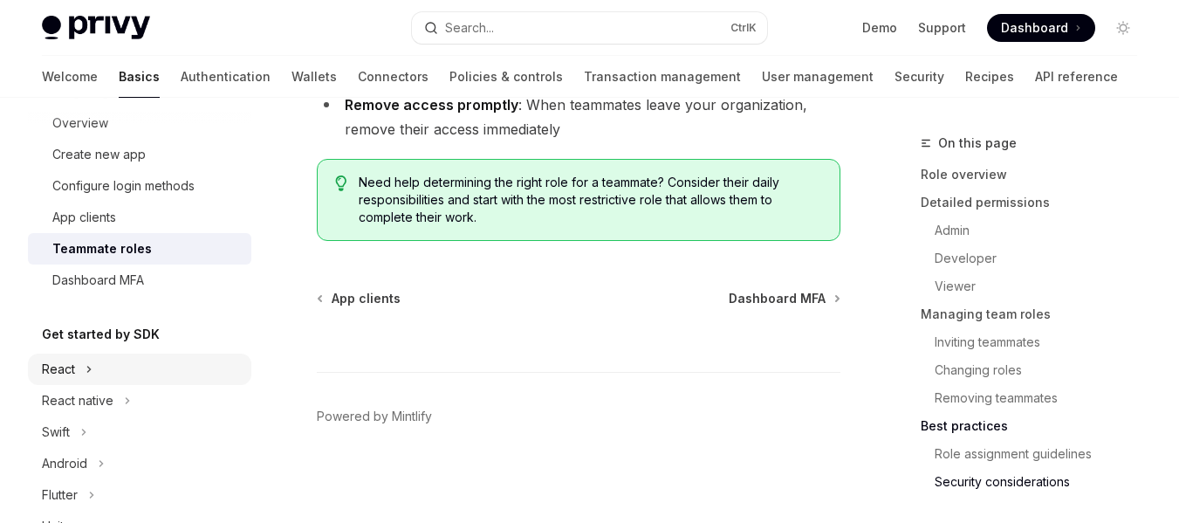
click at [101, 367] on button "React" at bounding box center [139, 368] width 223 height 31
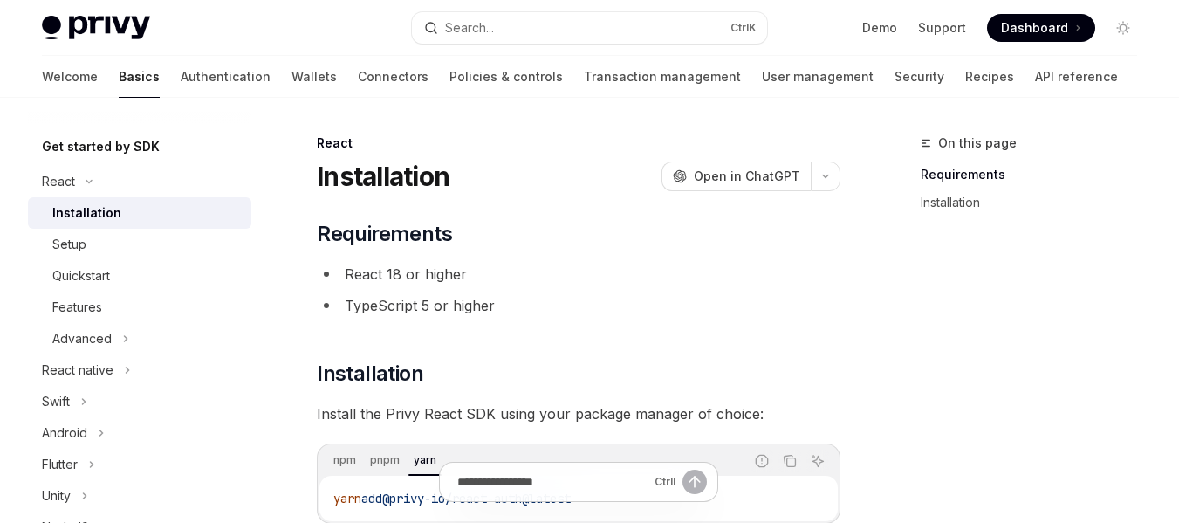
scroll to position [367, 0]
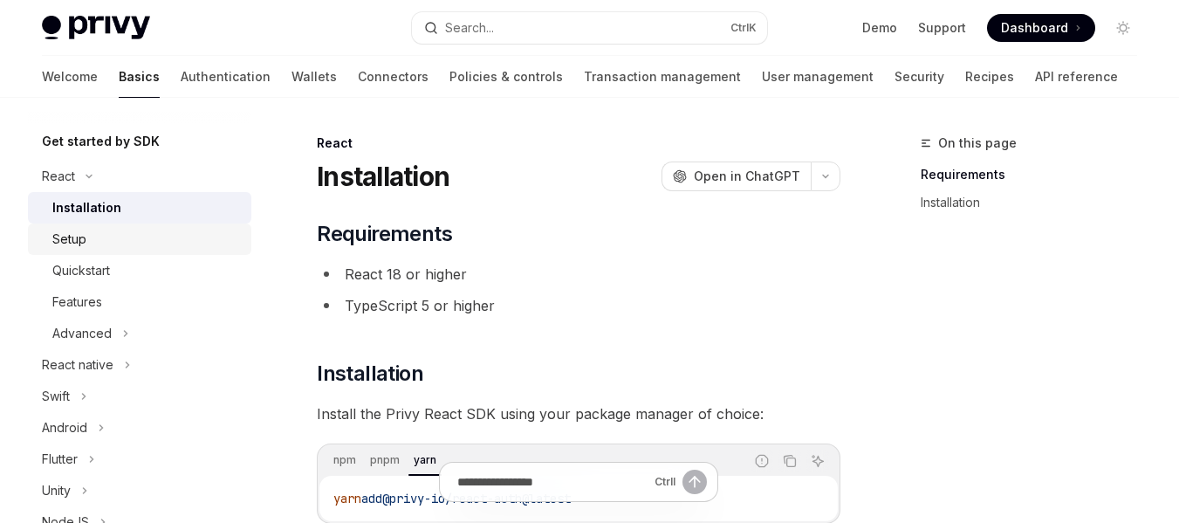
click at [98, 244] on div "Setup" at bounding box center [146, 239] width 189 height 21
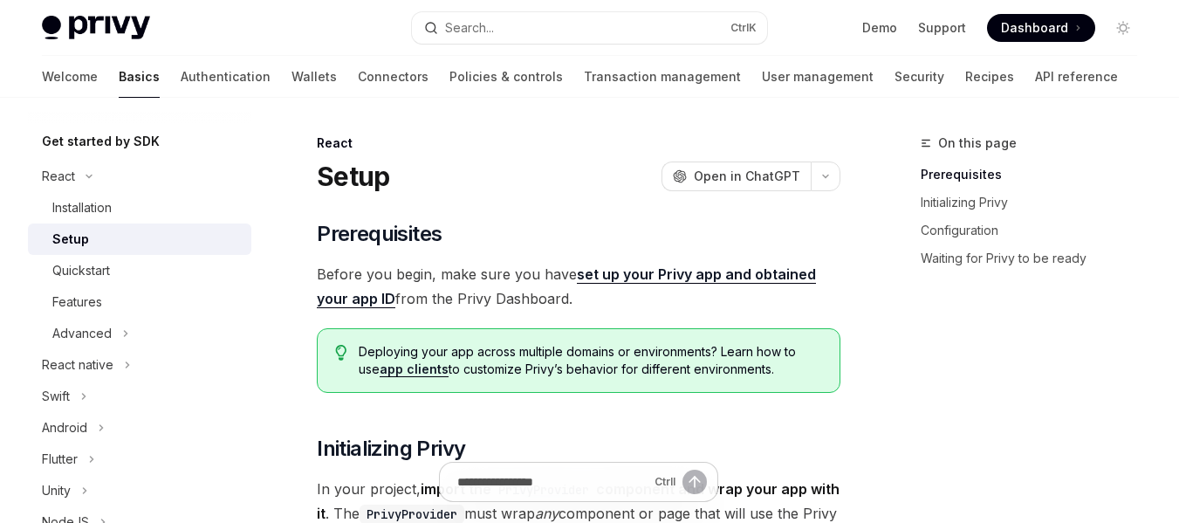
type textarea "*"
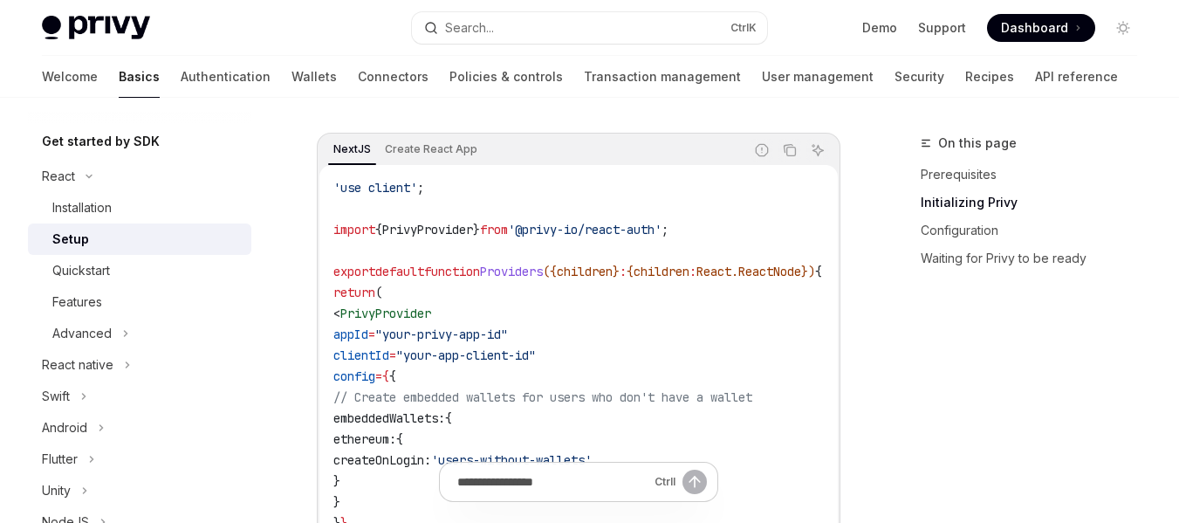
scroll to position [640, 0]
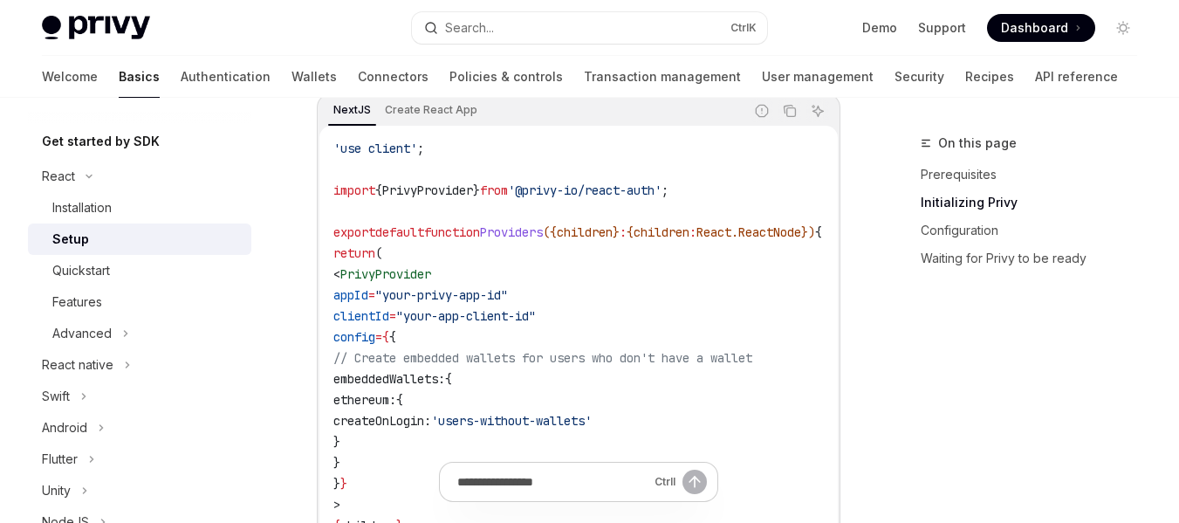
drag, startPoint x: 1175, startPoint y: 144, endPoint x: 1167, endPoint y: 154, distance: 13.1
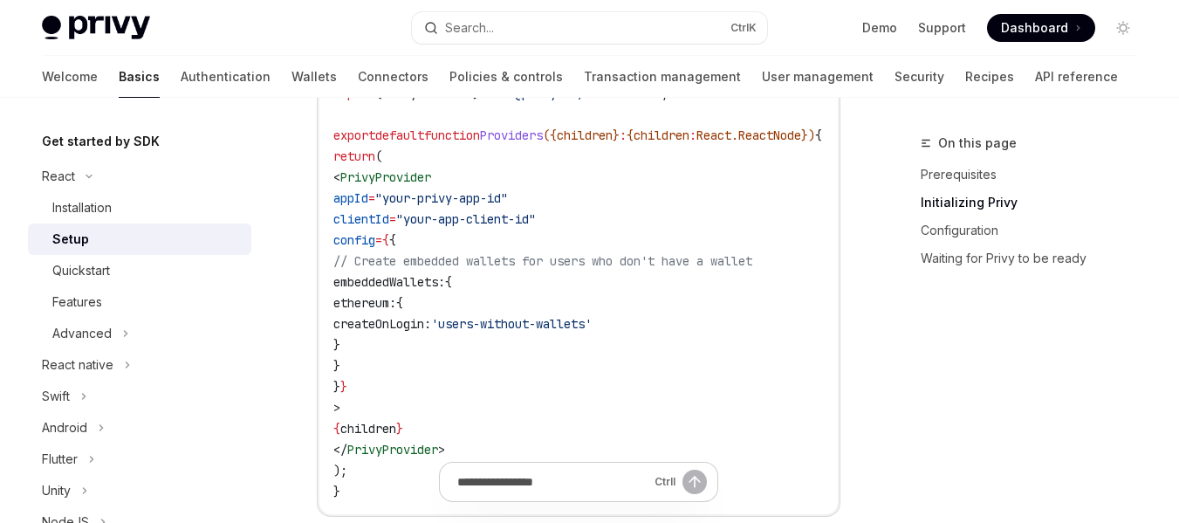
scroll to position [730, 0]
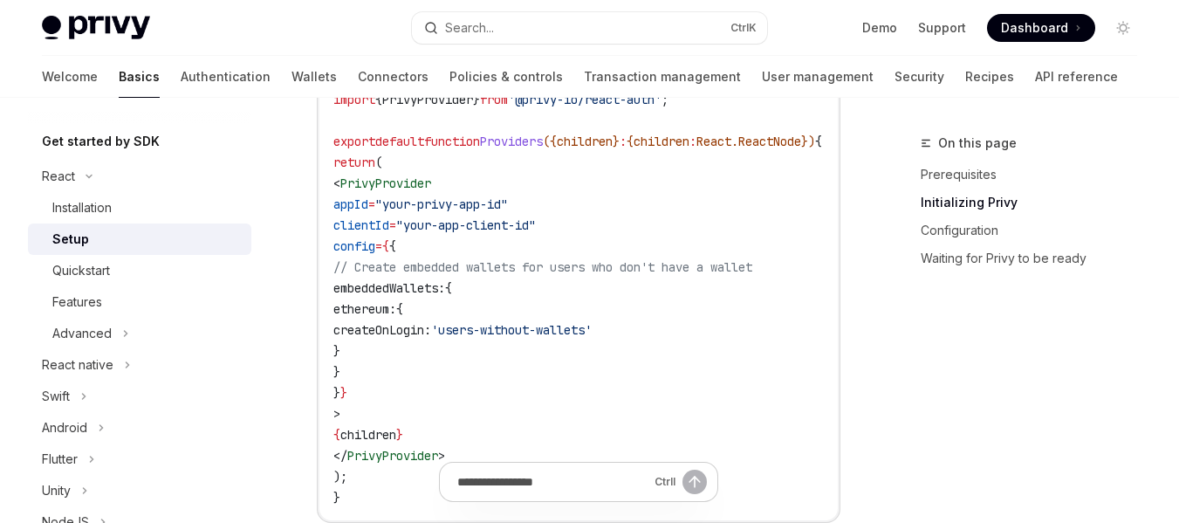
drag, startPoint x: 356, startPoint y: 183, endPoint x: 401, endPoint y: 406, distance: 227.1
click at [401, 406] on code "'use client' ; import { PrivyProvider } from '@privy-io/react-auth' ; export de…" at bounding box center [598, 277] width 531 height 461
copy code "< PrivyProvider appId = "your-privy-app-id" clientId = "your-app-client-id" con…"
click at [490, 405] on code "'use client' ; import { PrivyProvider } from '@privy-io/react-auth' ; export de…" at bounding box center [598, 277] width 531 height 461
click at [771, 359] on code "'use client' ; import { PrivyProvider } from '@privy-io/react-auth' ; export de…" at bounding box center [598, 277] width 531 height 461
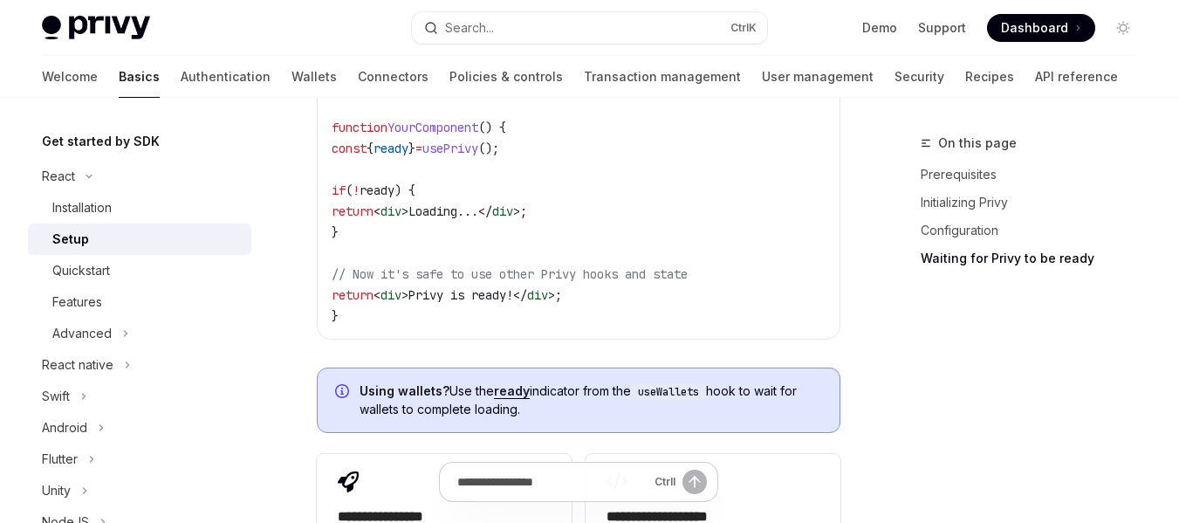
scroll to position [2107, 0]
